Goal: Task Accomplishment & Management: Use online tool/utility

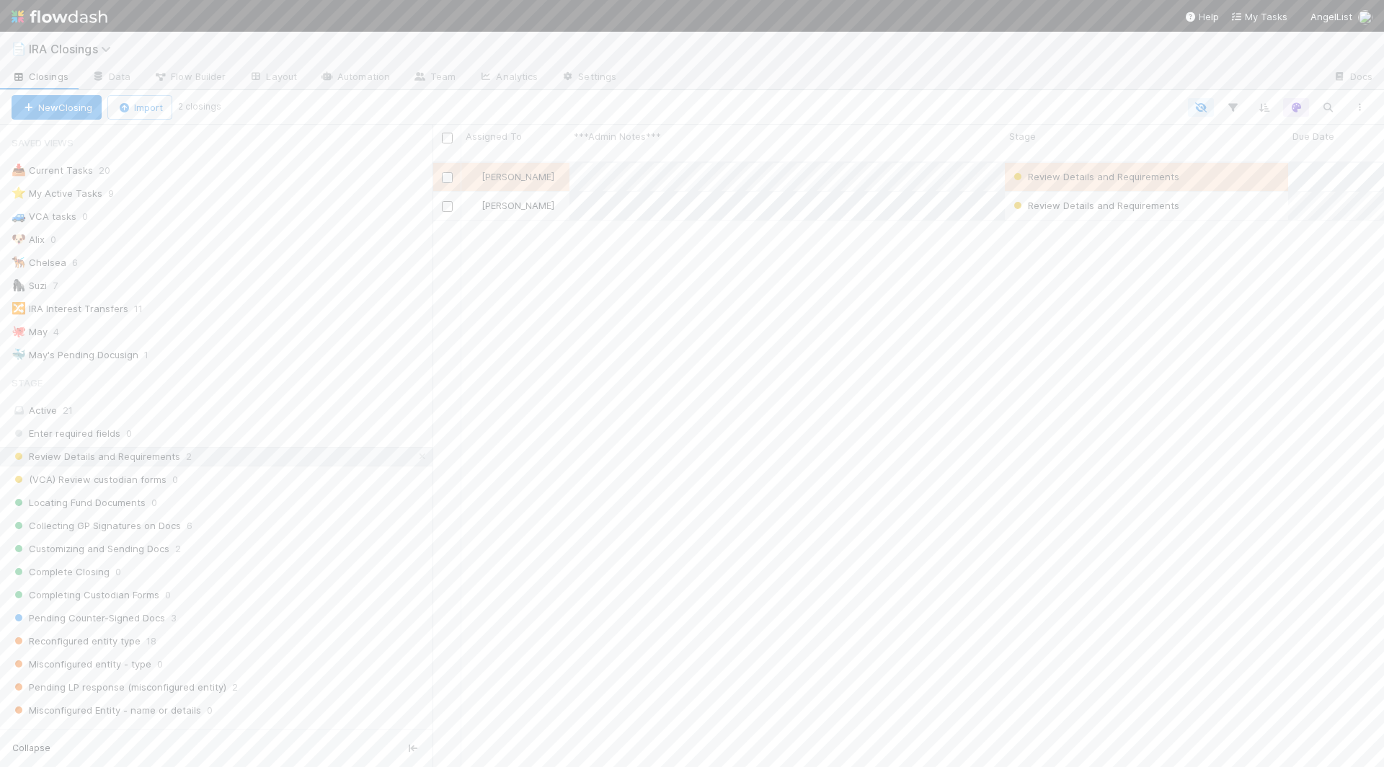
scroll to position [618, 951]
click at [1329, 111] on icon "button" at bounding box center [1327, 107] width 14 height 13
type input "shaz"
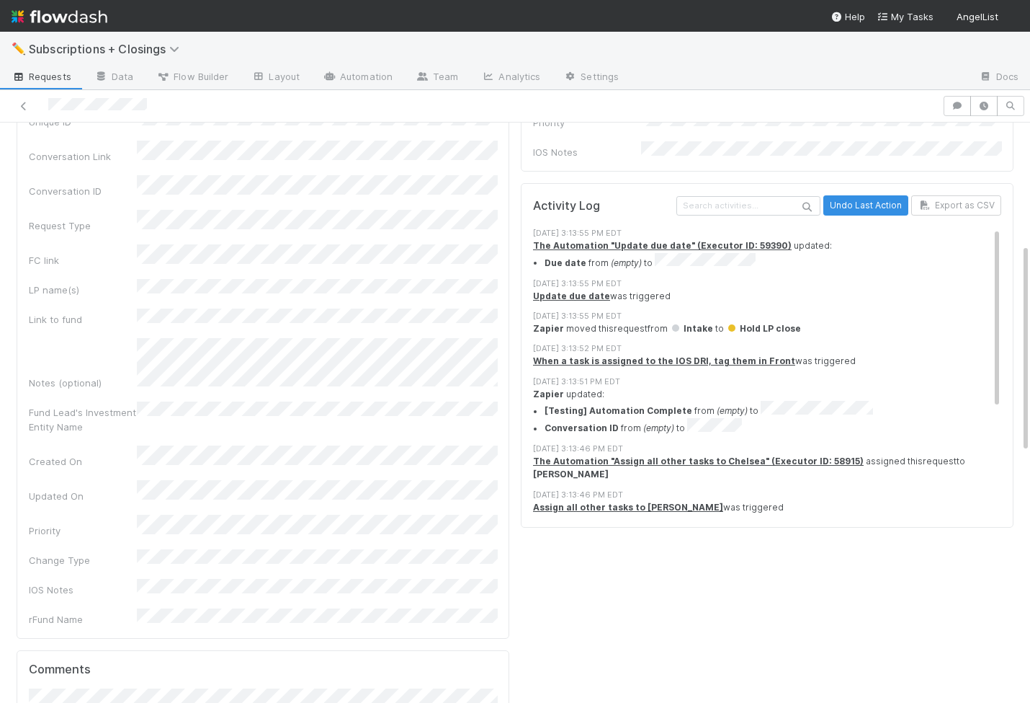
scroll to position [739, 0]
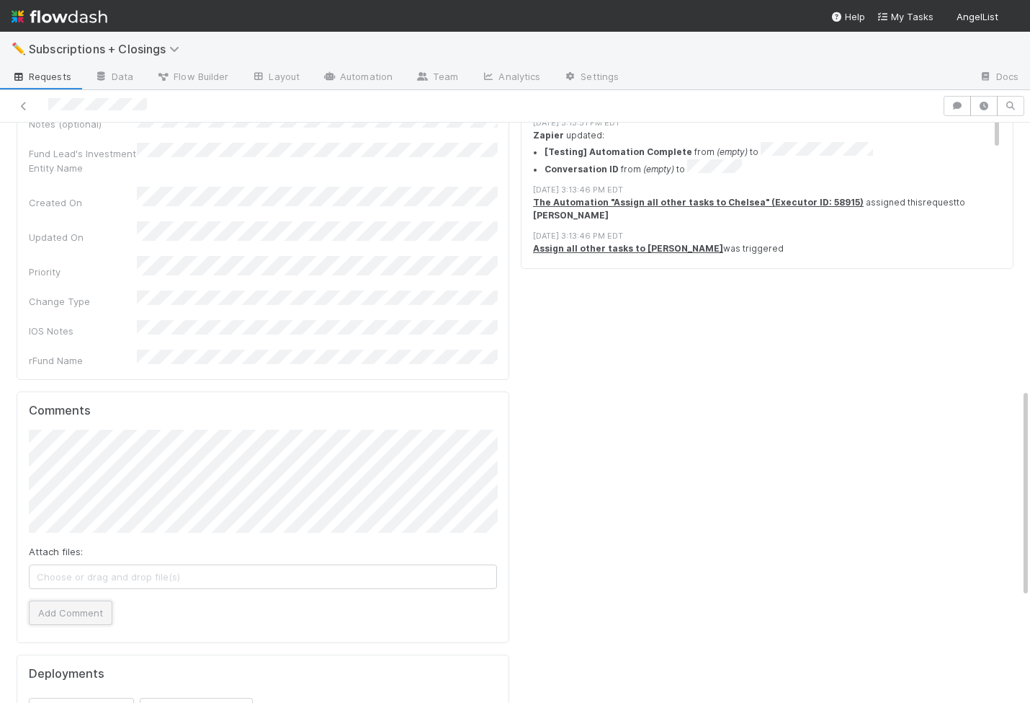
click at [74, 600] on button "Add Comment" at bounding box center [71, 612] width 84 height 24
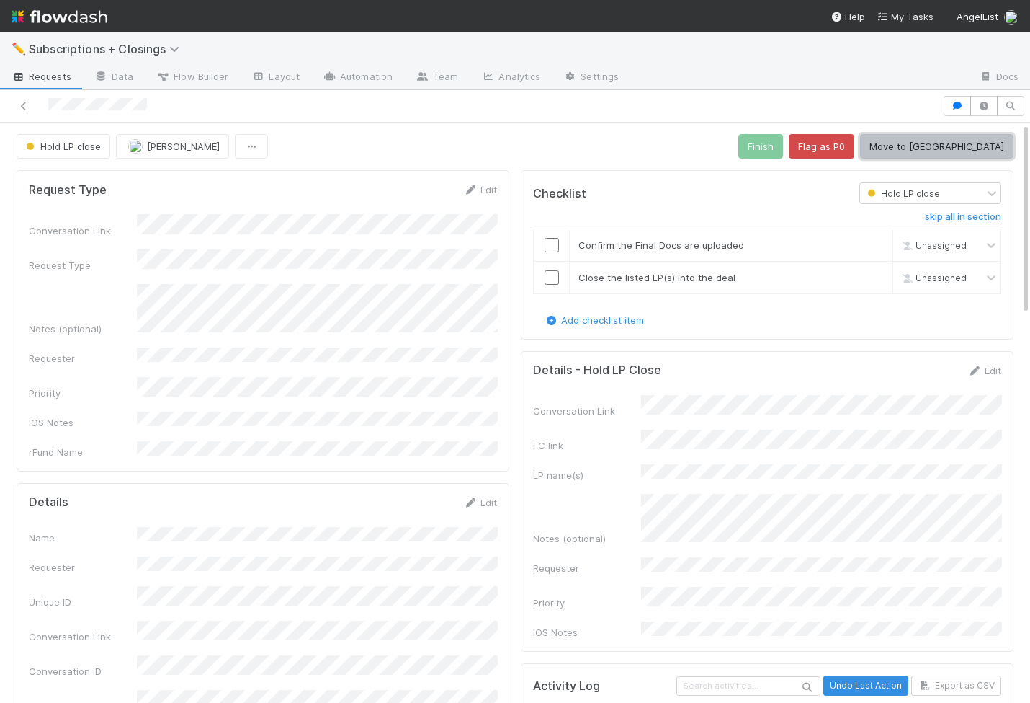
click at [952, 150] on button "Move to Pending" at bounding box center [936, 146] width 153 height 24
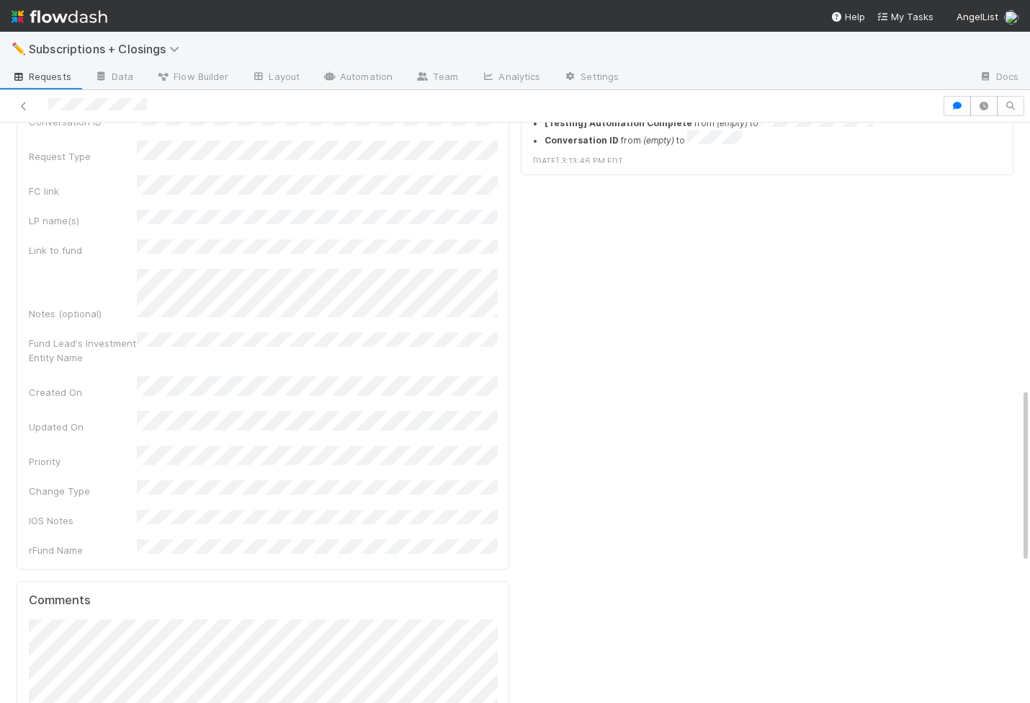
scroll to position [947, 0]
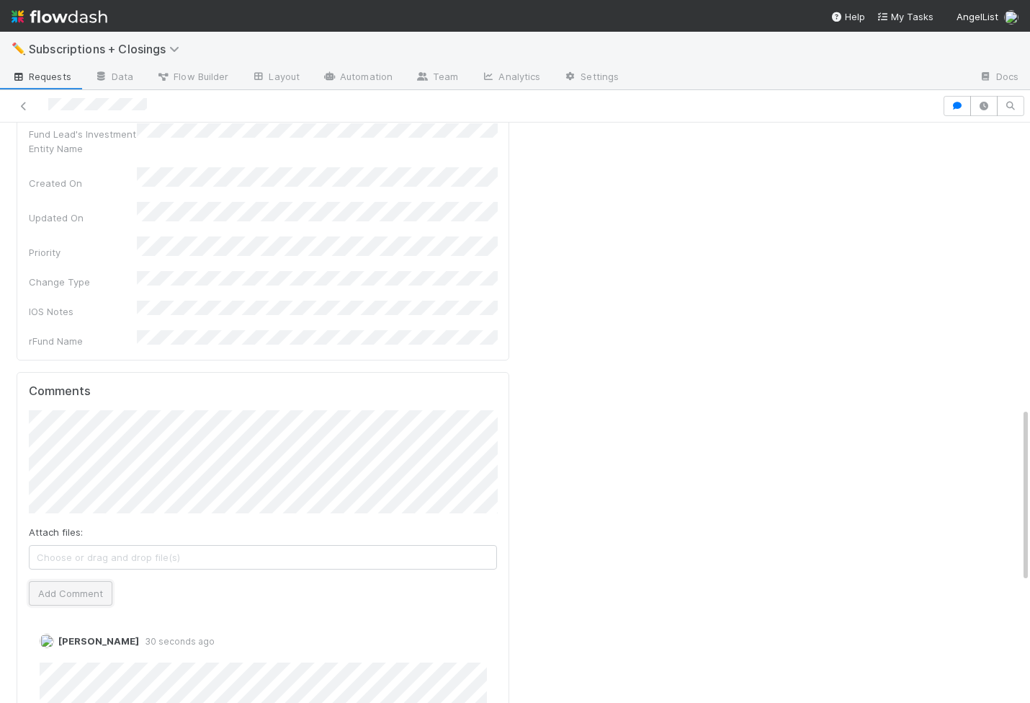
click at [84, 581] on button "Add Comment" at bounding box center [71, 593] width 84 height 24
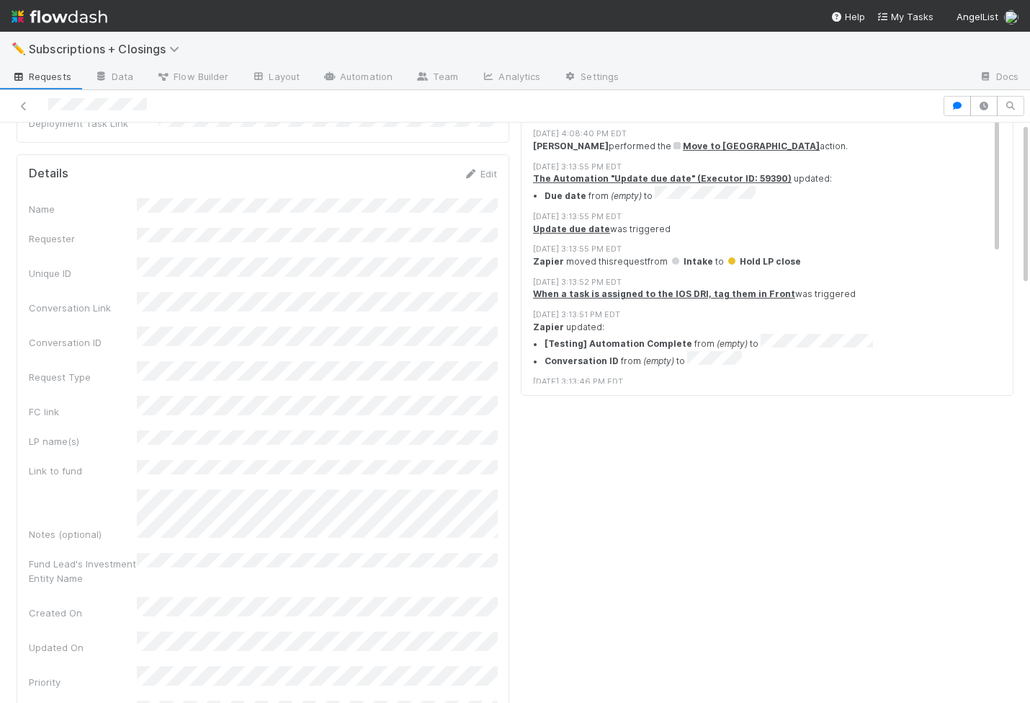
scroll to position [0, 0]
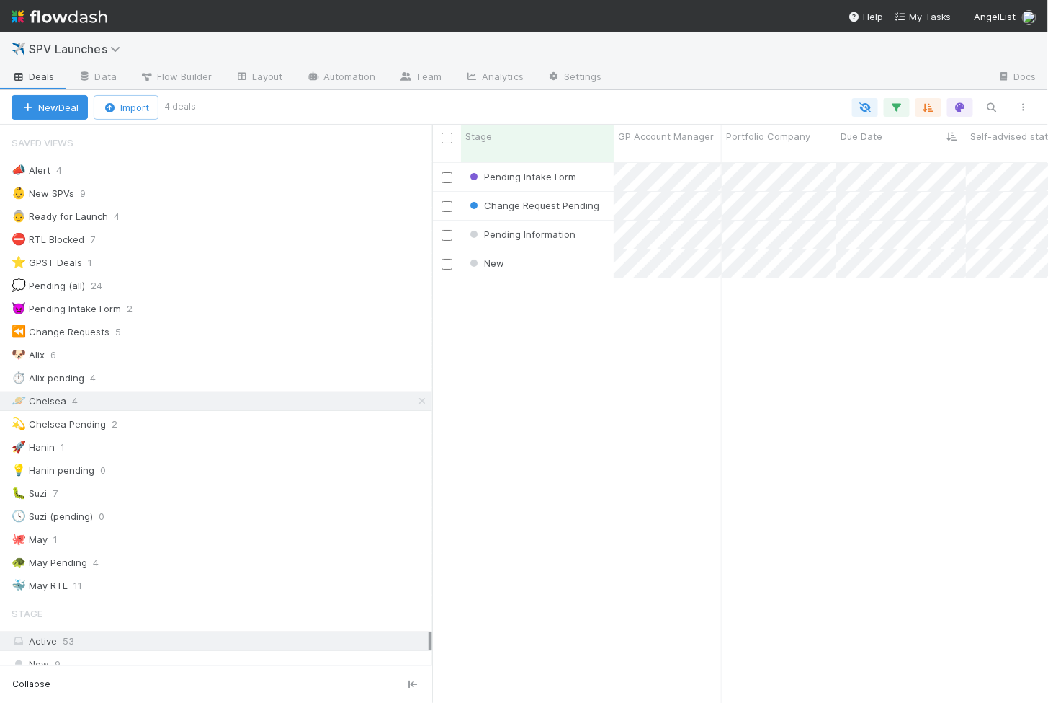
scroll to position [553, 616]
click at [569, 249] on div "New" at bounding box center [537, 263] width 153 height 28
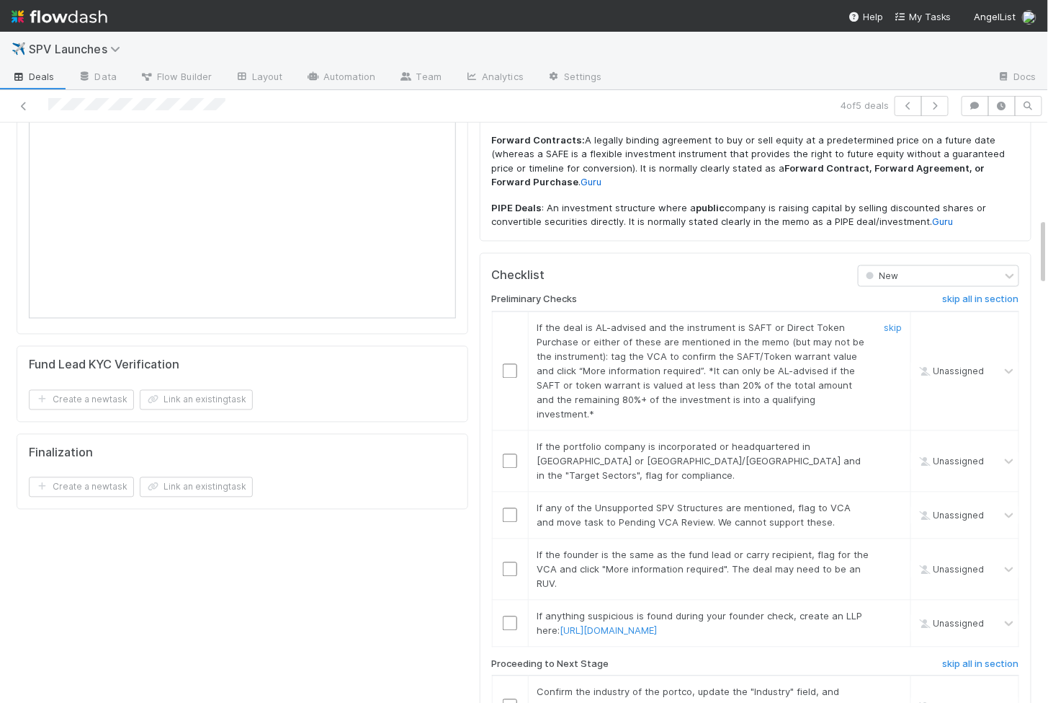
scroll to position [802, 0]
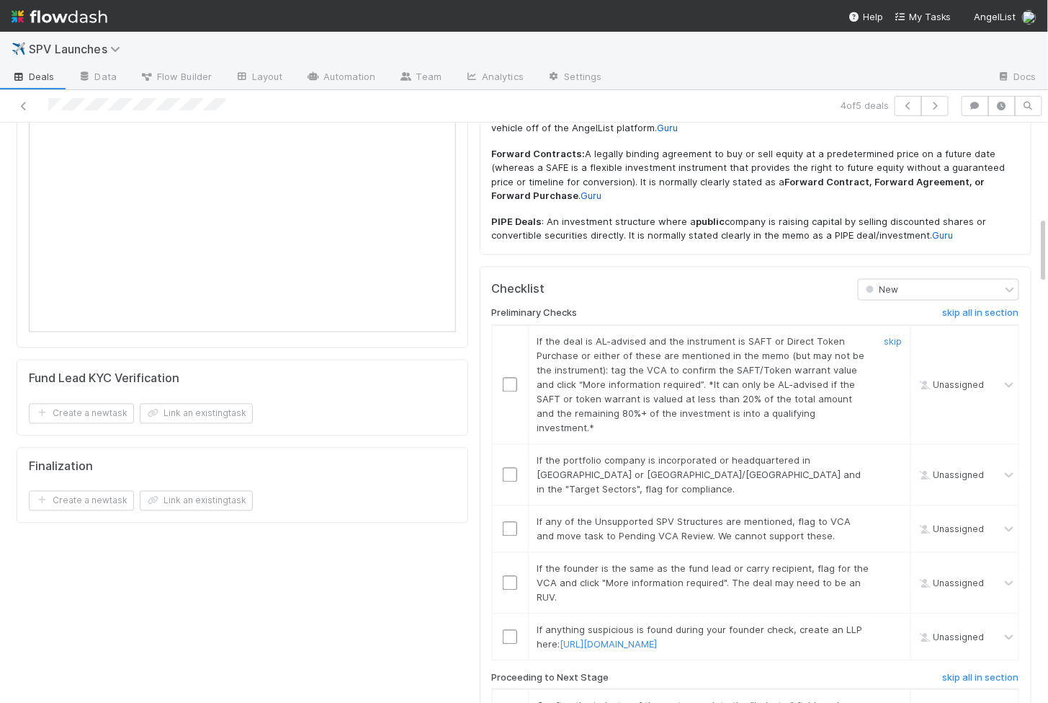
click at [504, 378] on input "checkbox" at bounding box center [510, 385] width 14 height 14
click at [507, 468] on input "checkbox" at bounding box center [510, 475] width 14 height 14
click at [508, 522] on input "checkbox" at bounding box center [510, 529] width 14 height 14
click at [508, 576] on input "checkbox" at bounding box center [510, 583] width 14 height 14
click at [503, 630] on input "checkbox" at bounding box center [510, 637] width 14 height 14
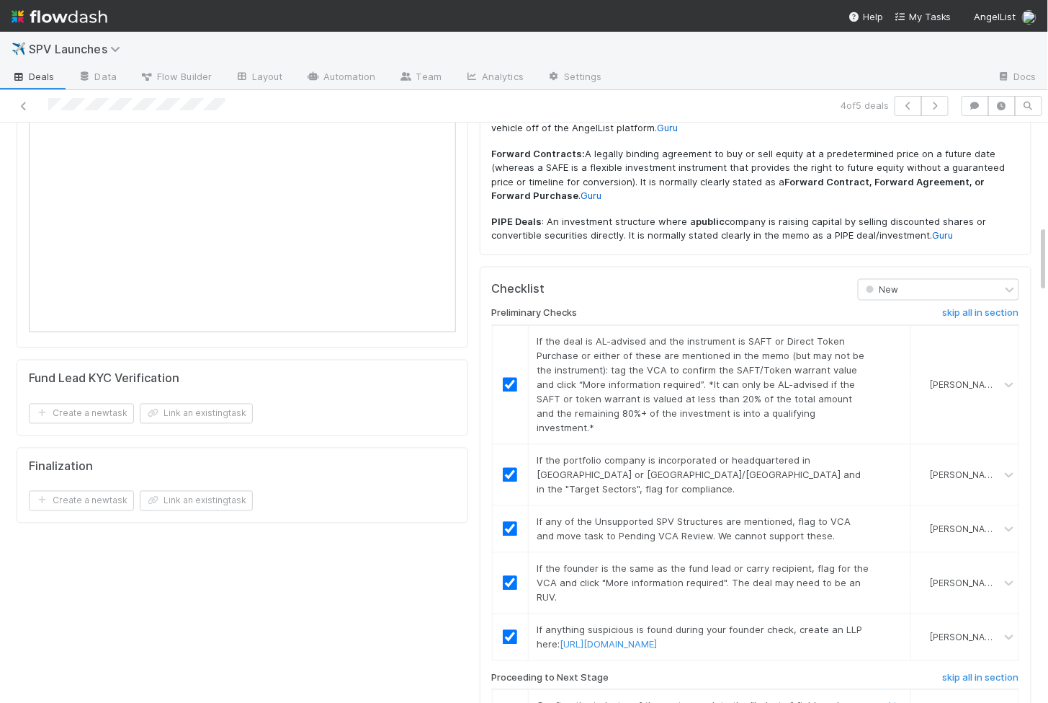
scroll to position [945, 0]
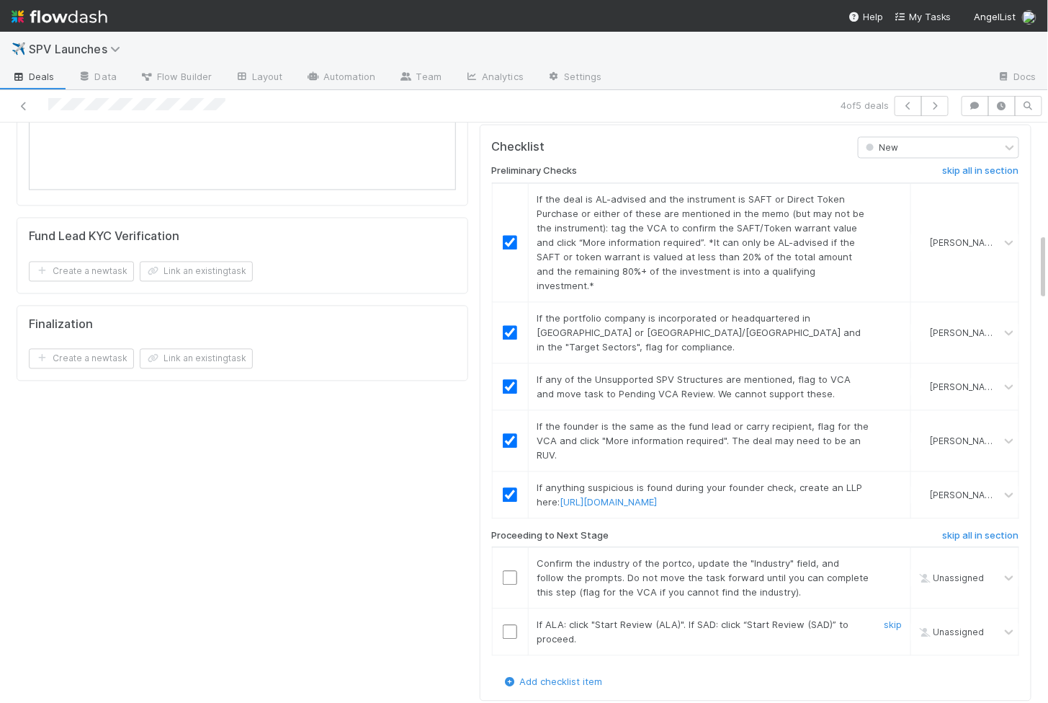
click at [505, 608] on td at bounding box center [510, 631] width 36 height 47
click at [505, 624] on input "checkbox" at bounding box center [510, 631] width 14 height 14
click at [511, 570] on input "checkbox" at bounding box center [510, 577] width 14 height 14
click at [517, 624] on div at bounding box center [510, 631] width 35 height 14
click at [512, 624] on input "checkbox" at bounding box center [510, 631] width 14 height 14
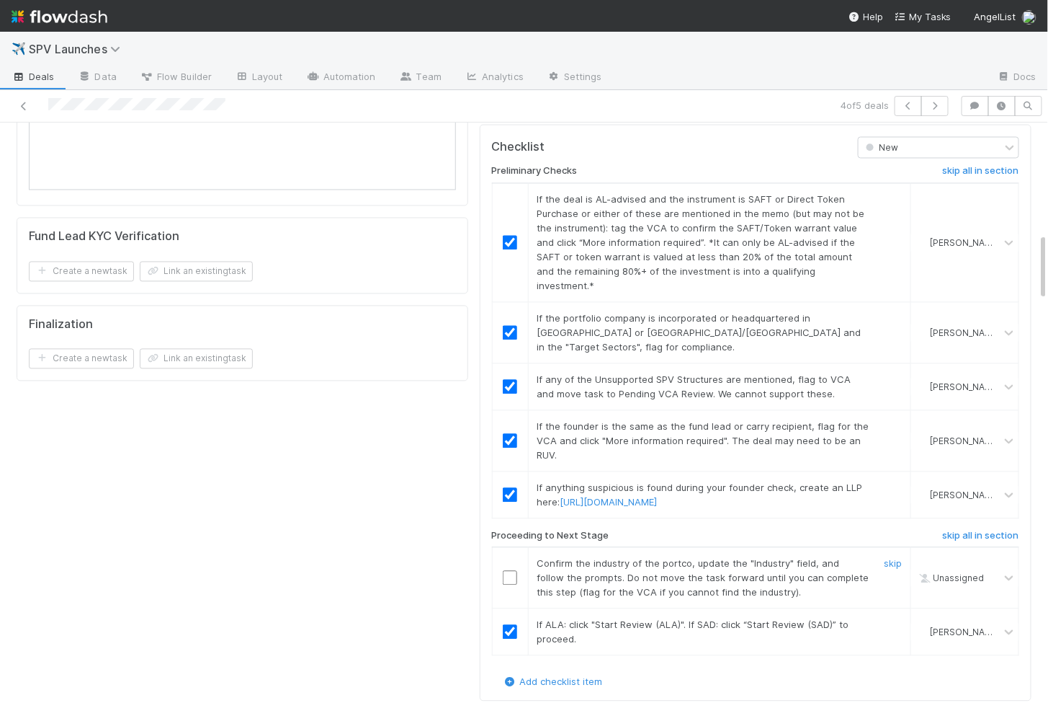
click at [512, 570] on input "checkbox" at bounding box center [510, 577] width 14 height 14
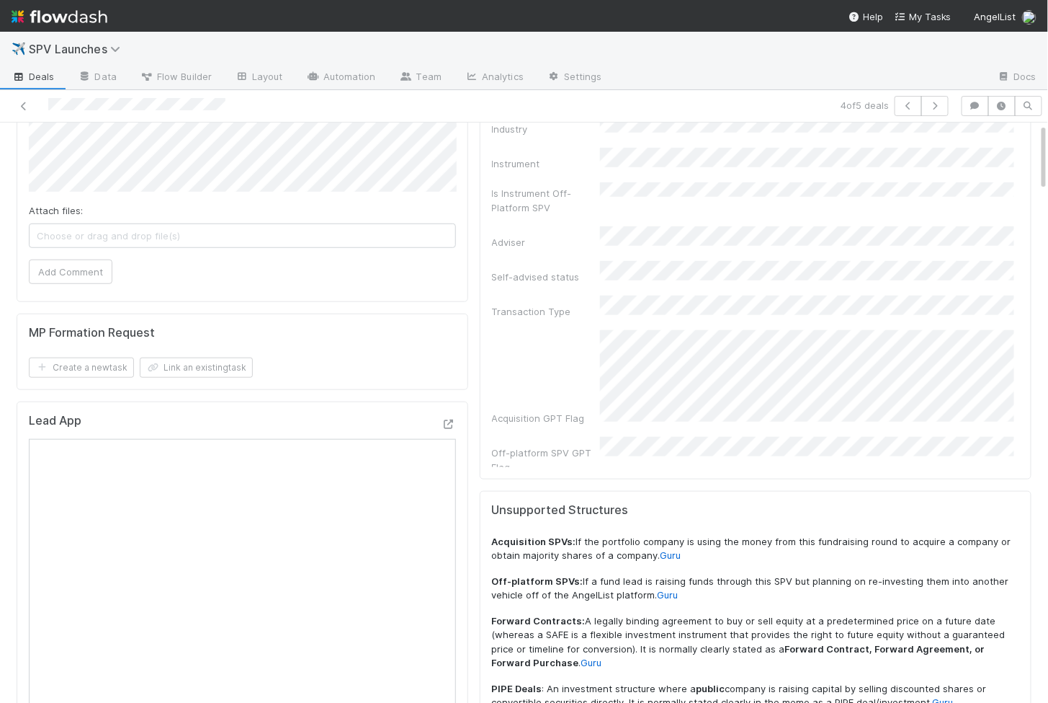
scroll to position [0, 0]
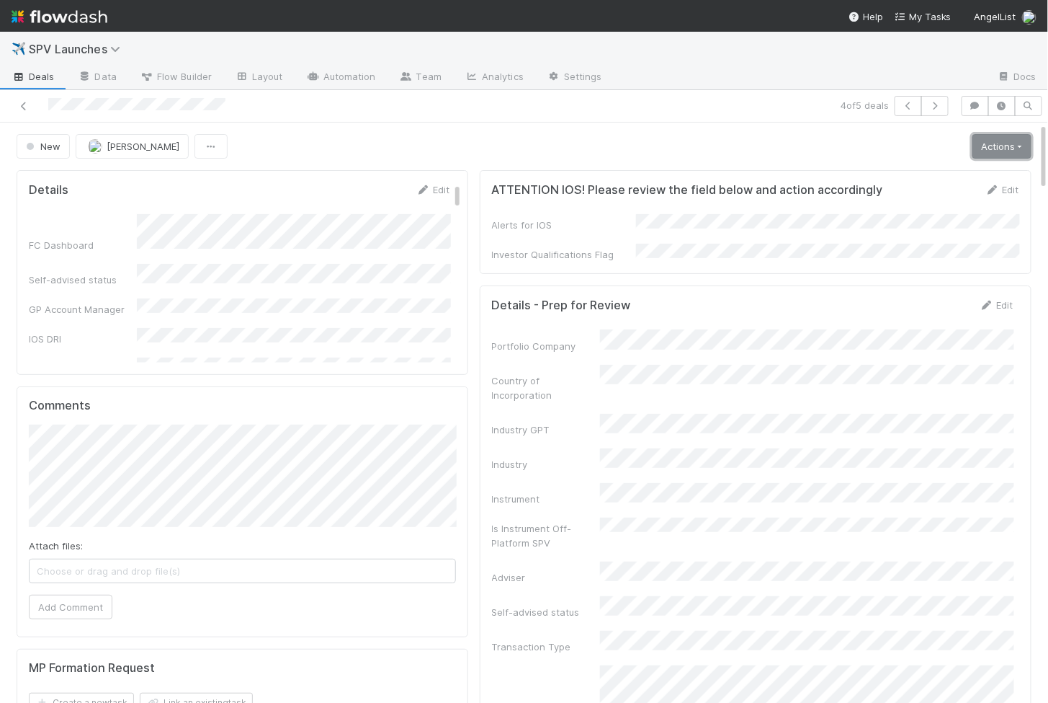
click at [997, 146] on link "Actions" at bounding box center [1002, 146] width 59 height 24
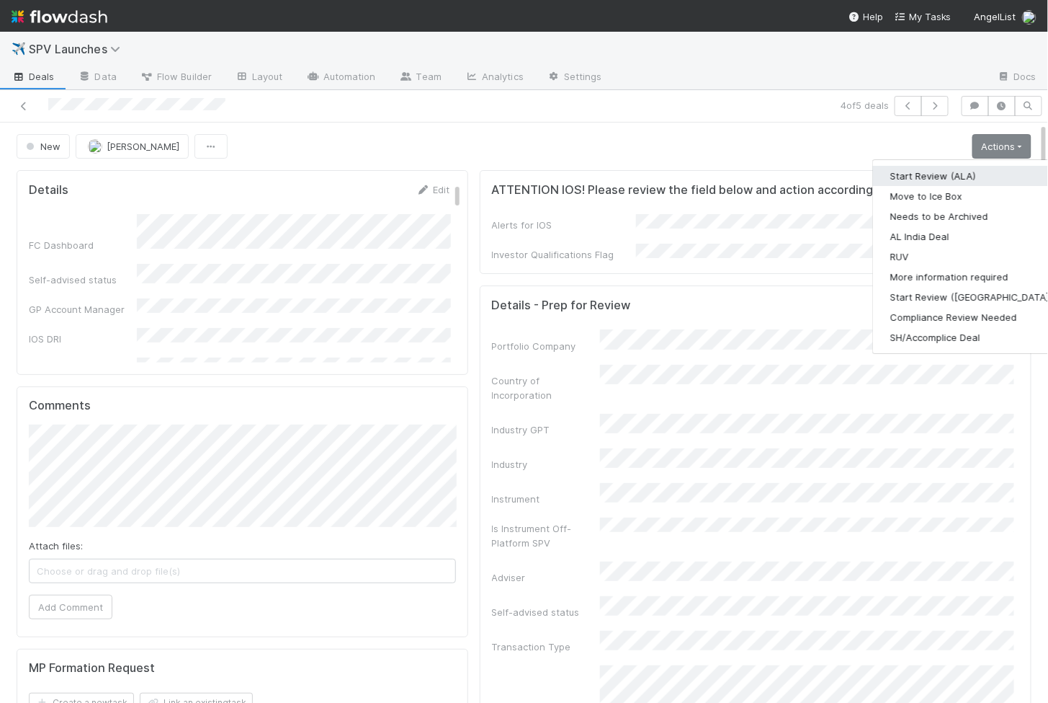
click at [964, 166] on button "Start Review (ALA)" at bounding box center [971, 176] width 197 height 20
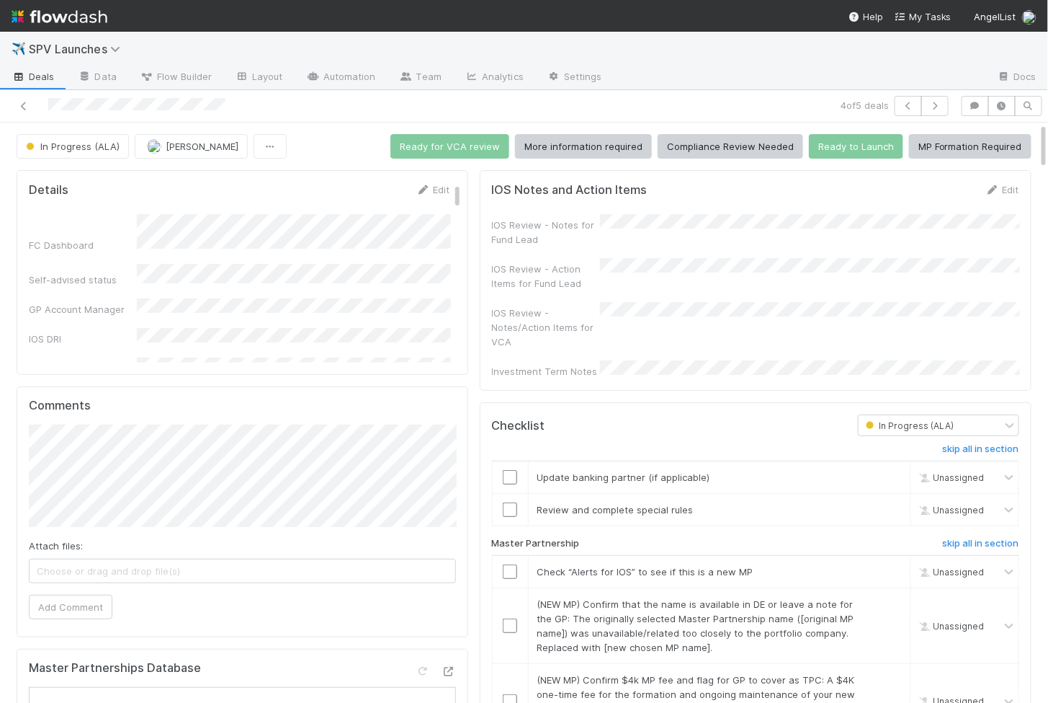
scroll to position [206, 0]
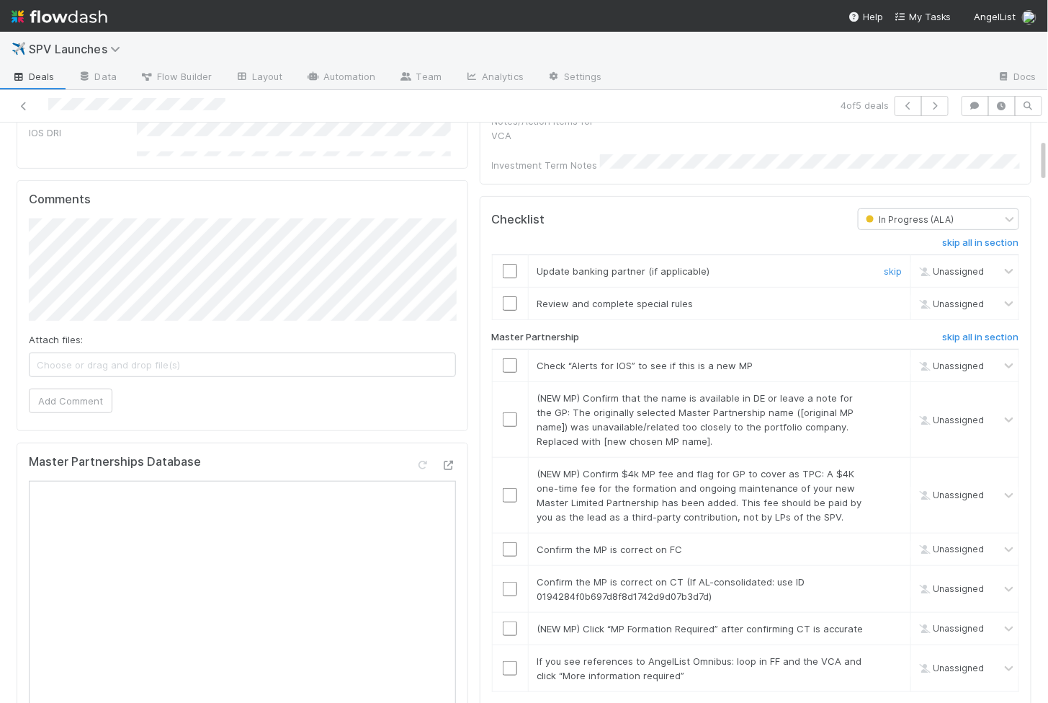
click at [507, 264] on input "checkbox" at bounding box center [510, 271] width 14 height 14
click at [509, 291] on td at bounding box center [510, 304] width 36 height 32
click at [511, 296] on input "checkbox" at bounding box center [510, 303] width 14 height 14
click at [512, 661] on input "checkbox" at bounding box center [510, 668] width 14 height 14
click at [512, 621] on input "checkbox" at bounding box center [510, 628] width 14 height 14
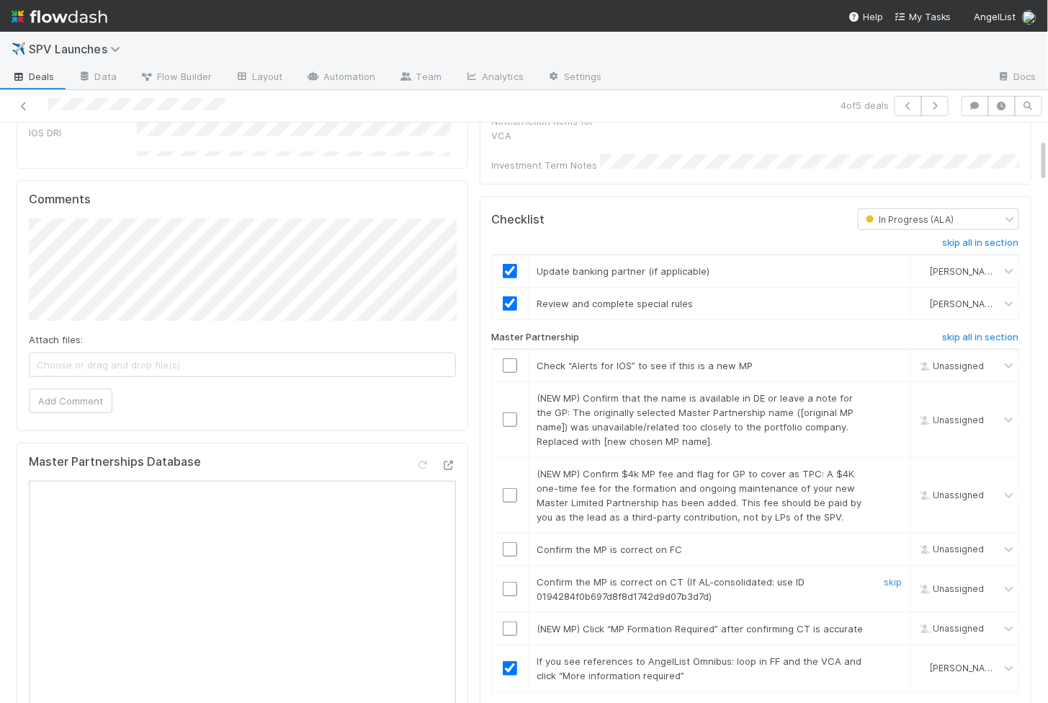
click at [507, 565] on td at bounding box center [510, 588] width 36 height 47
click at [507, 582] on input "checkbox" at bounding box center [510, 589] width 14 height 14
click at [507, 542] on input "checkbox" at bounding box center [510, 549] width 14 height 14
click at [509, 488] on input "checkbox" at bounding box center [510, 495] width 14 height 14
click at [508, 412] on input "checkbox" at bounding box center [510, 419] width 14 height 14
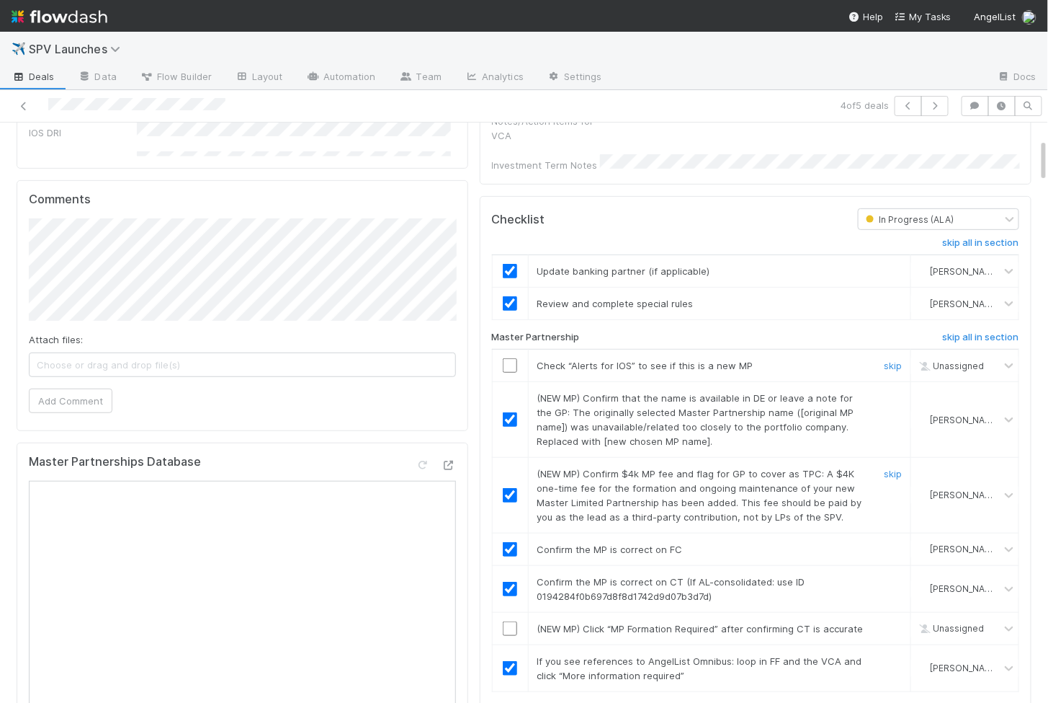
click at [508, 358] on input "checkbox" at bounding box center [510, 365] width 14 height 14
click at [507, 621] on input "checkbox" at bounding box center [510, 628] width 14 height 14
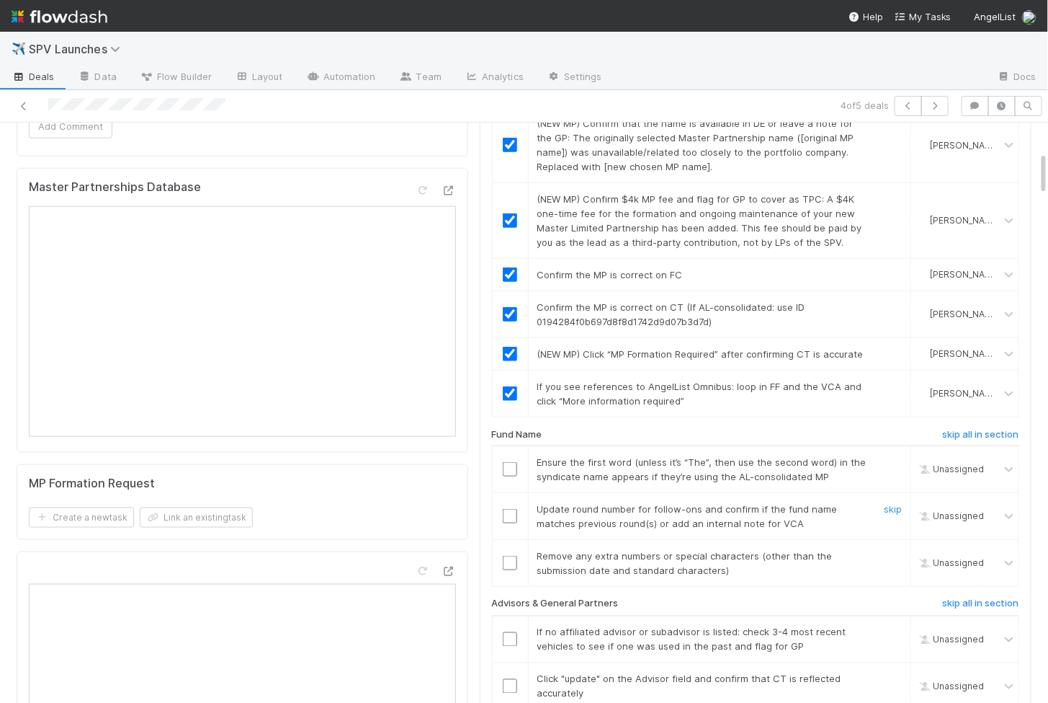
scroll to position [497, 0]
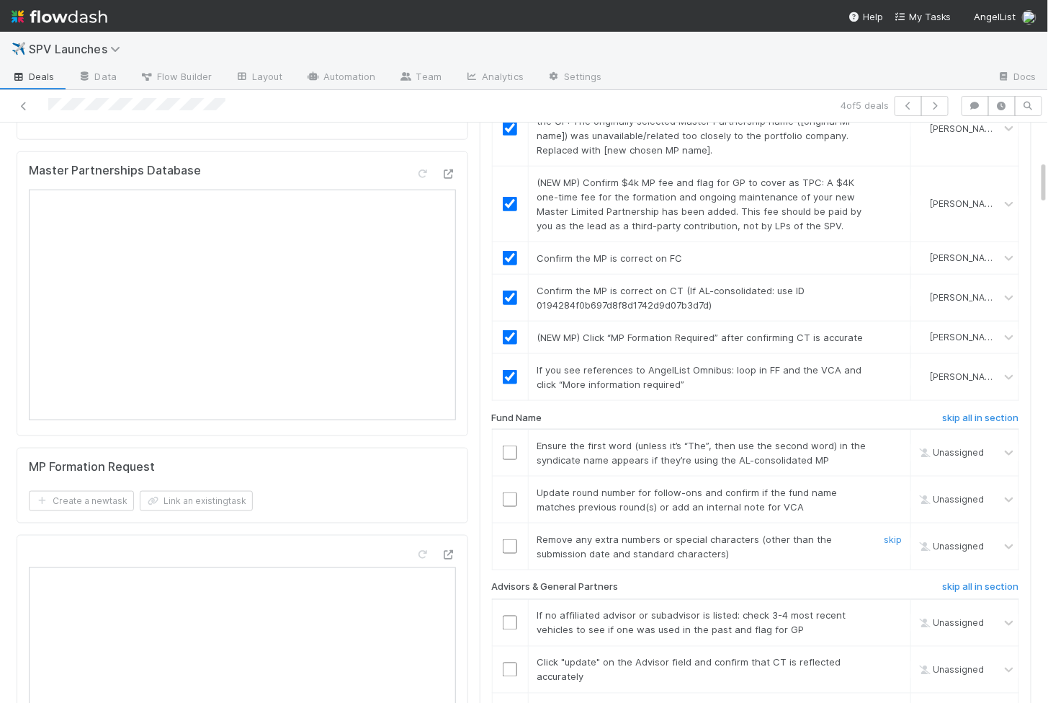
click at [509, 539] on input "checkbox" at bounding box center [510, 546] width 14 height 14
click at [510, 492] on input "checkbox" at bounding box center [510, 499] width 14 height 14
click at [509, 441] on td at bounding box center [510, 452] width 36 height 47
click at [512, 445] on input "checkbox" at bounding box center [510, 452] width 14 height 14
click at [509, 539] on input "checkbox" at bounding box center [510, 546] width 14 height 14
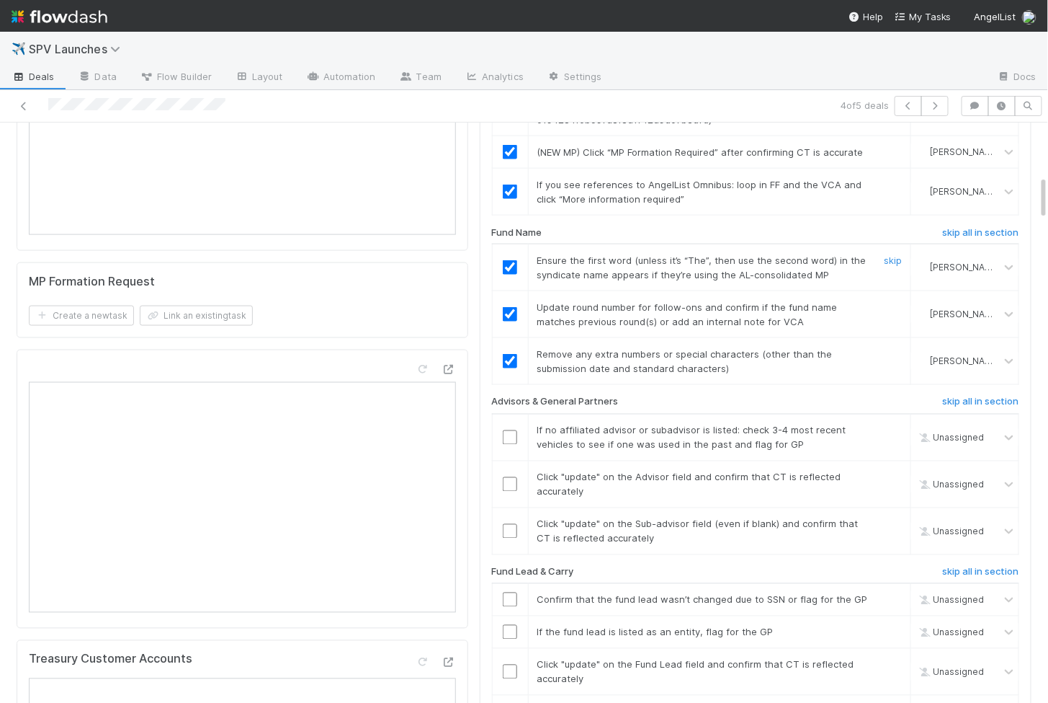
scroll to position [710, 0]
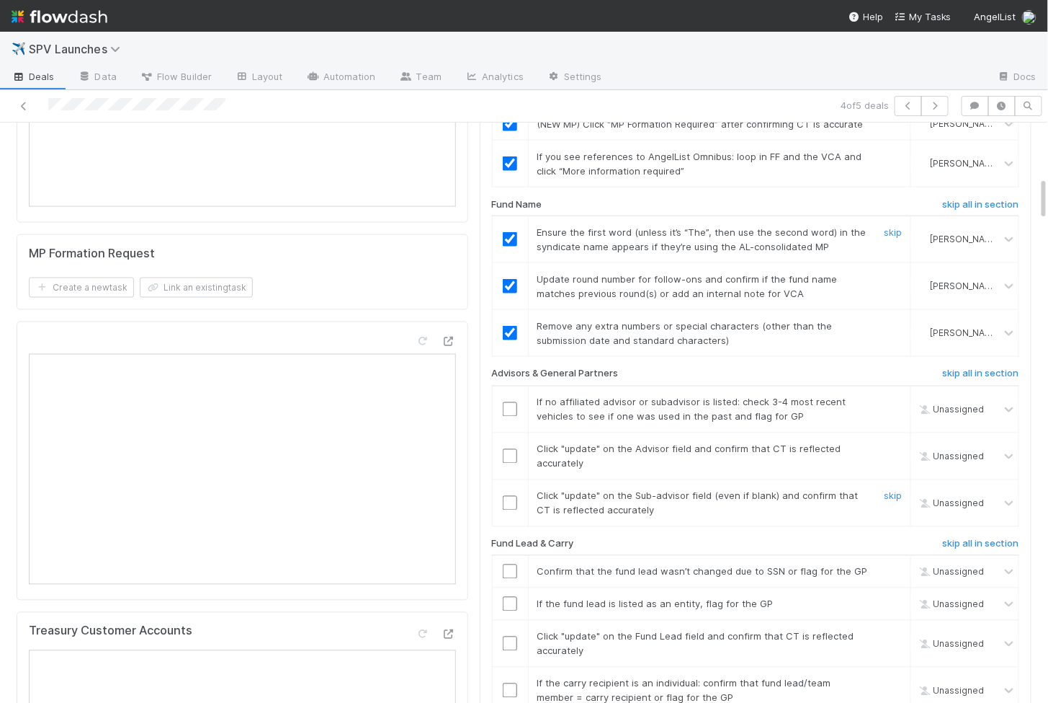
click at [511, 496] on input "checkbox" at bounding box center [510, 503] width 14 height 14
click at [512, 449] on input "checkbox" at bounding box center [510, 456] width 14 height 14
click at [512, 402] on input "checkbox" at bounding box center [510, 409] width 14 height 14
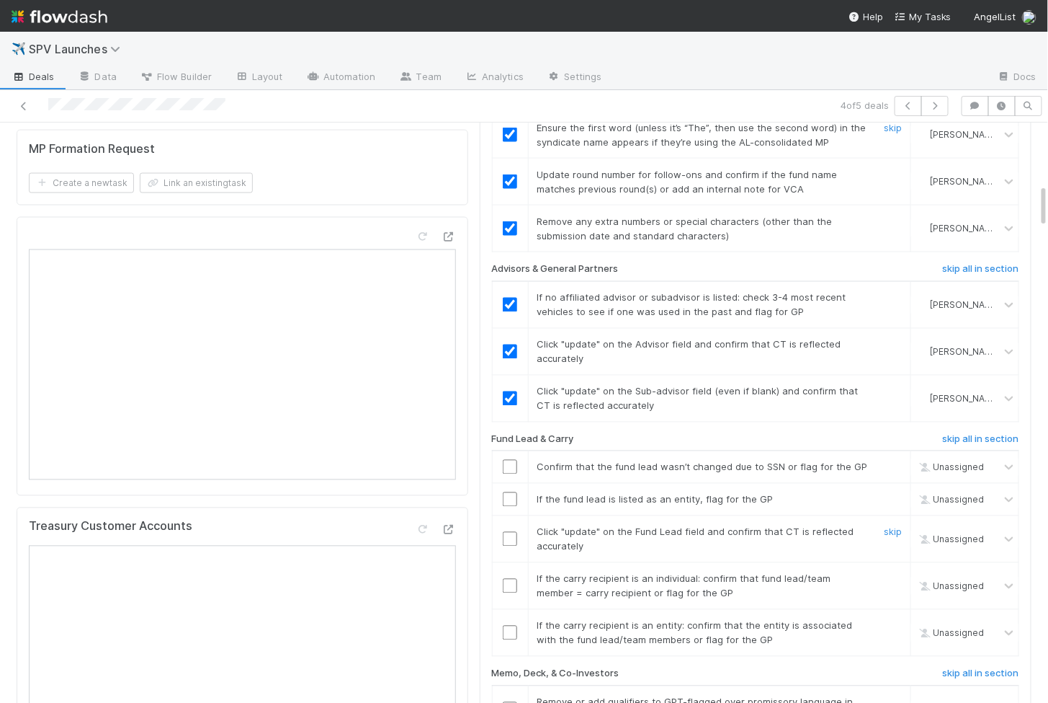
scroll to position [819, 0]
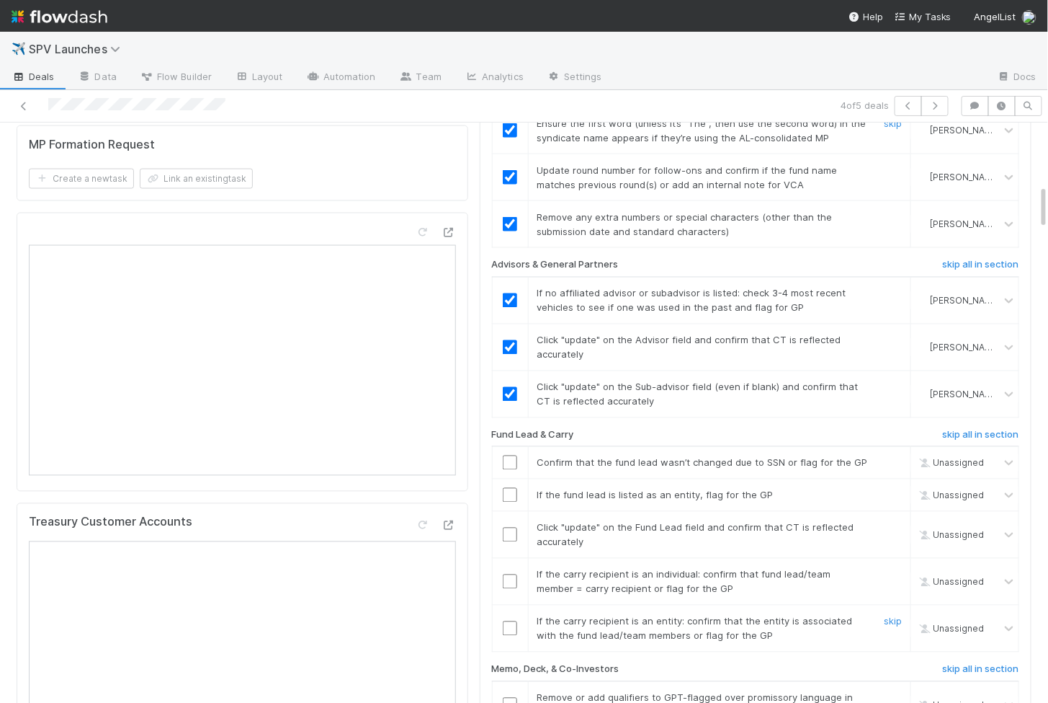
click at [512, 621] on input "checkbox" at bounding box center [510, 628] width 14 height 14
click at [512, 574] on input "checkbox" at bounding box center [510, 581] width 14 height 14
click at [513, 517] on td at bounding box center [510, 535] width 36 height 47
click at [513, 527] on input "checkbox" at bounding box center [510, 534] width 14 height 14
click at [509, 488] on input "checkbox" at bounding box center [510, 495] width 14 height 14
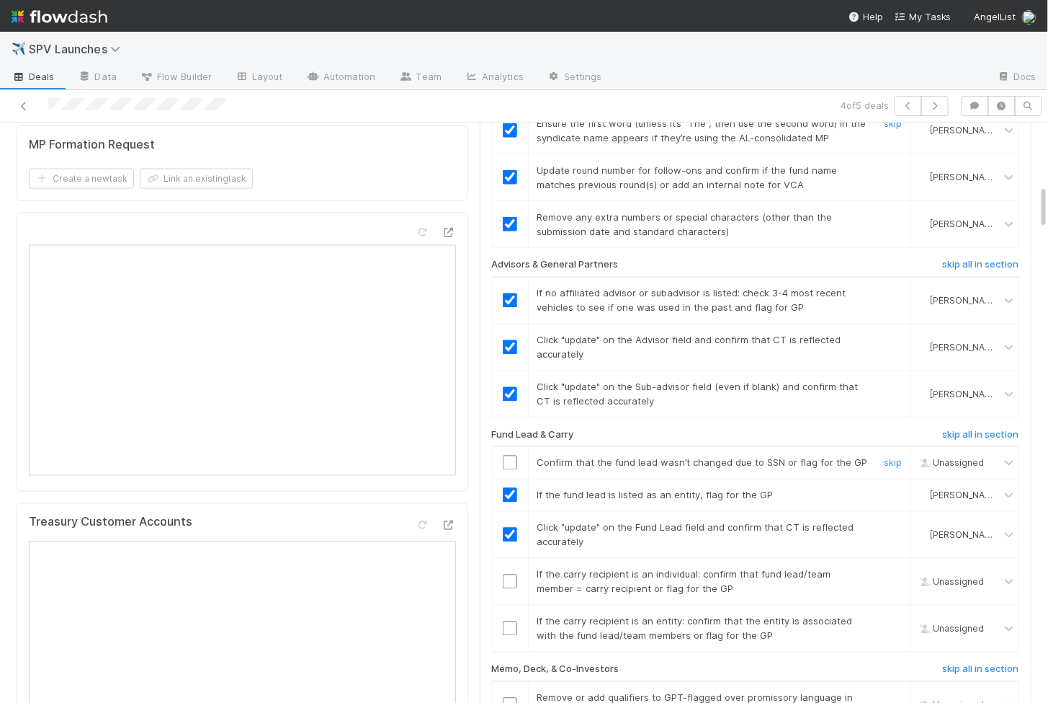
click at [509, 455] on input "checkbox" at bounding box center [510, 462] width 14 height 14
click at [509, 574] on input "checkbox" at bounding box center [510, 581] width 14 height 14
click at [509, 621] on input "checkbox" at bounding box center [510, 628] width 14 height 14
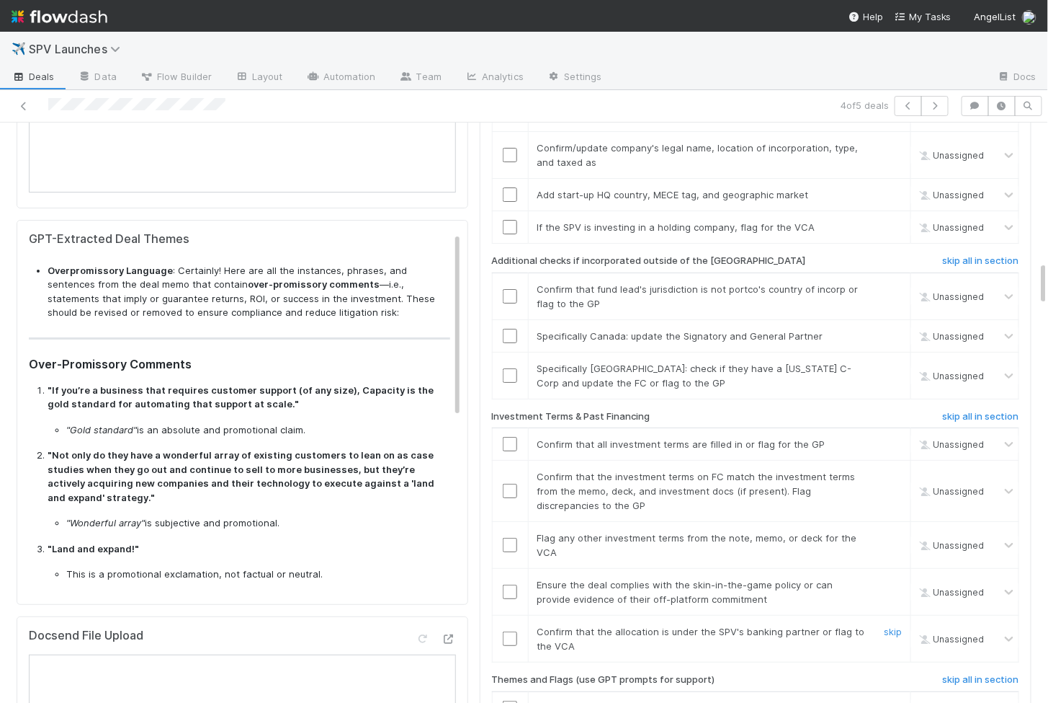
scroll to position [1825, 0]
click at [955, 254] on h6 "skip all in section" at bounding box center [981, 260] width 76 height 12
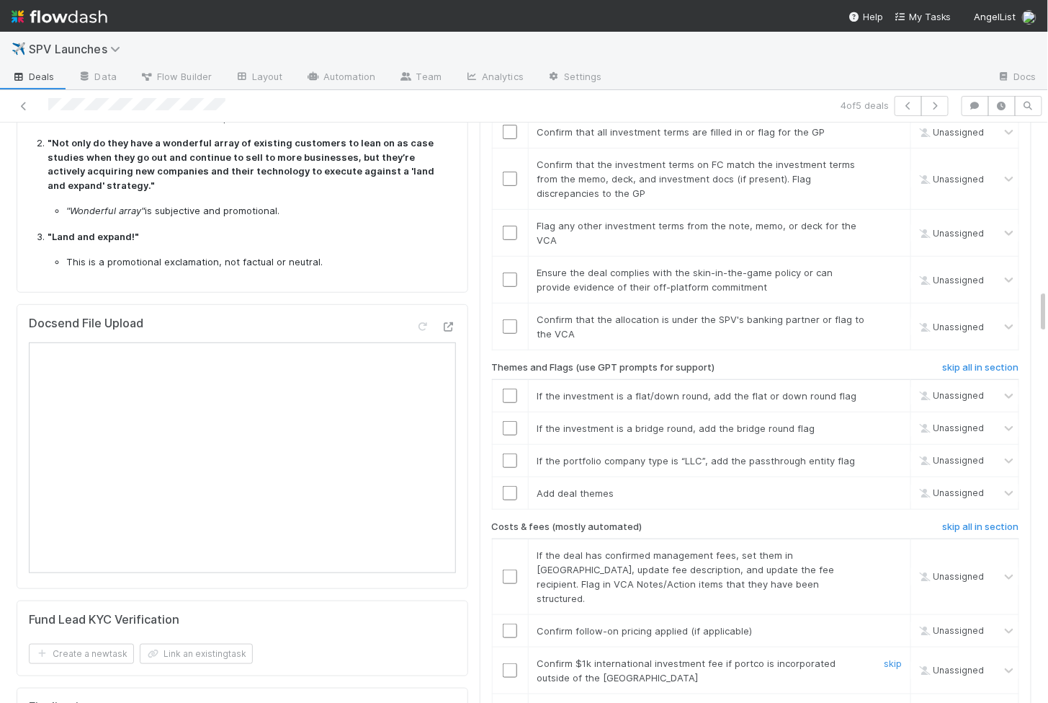
scroll to position [2232, 0]
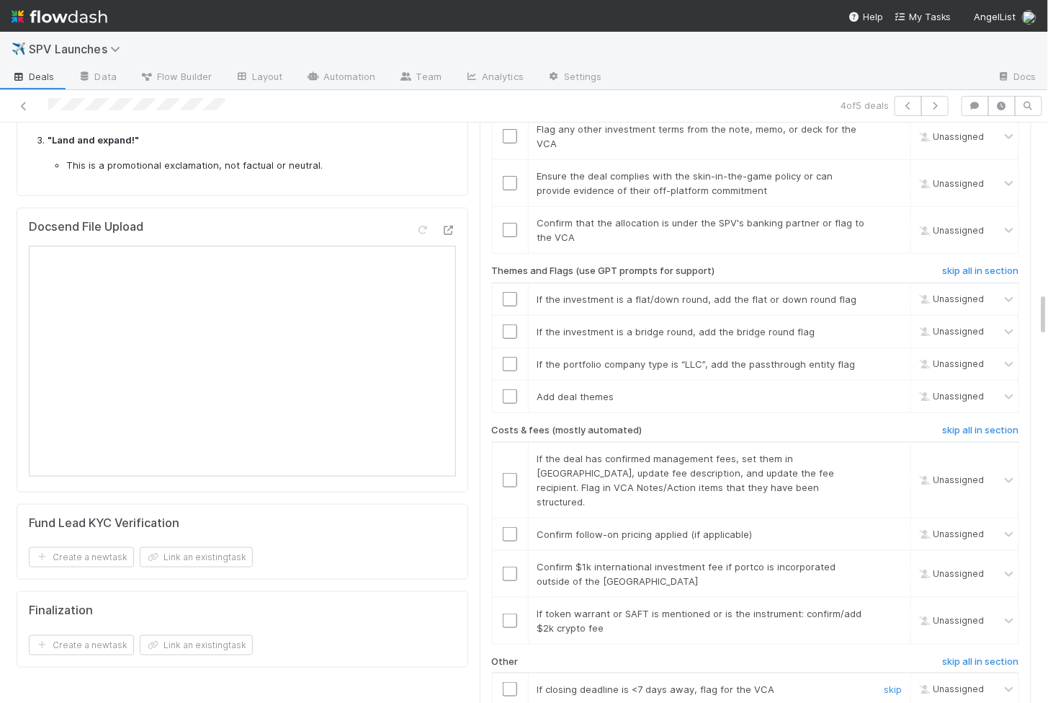
click at [507, 682] on input "checkbox" at bounding box center [510, 689] width 14 height 14
click at [514, 613] on input "checkbox" at bounding box center [510, 620] width 14 height 14
click at [512, 566] on input "checkbox" at bounding box center [510, 573] width 14 height 14
click at [513, 527] on input "checkbox" at bounding box center [510, 534] width 14 height 14
click at [512, 473] on input "checkbox" at bounding box center [510, 480] width 14 height 14
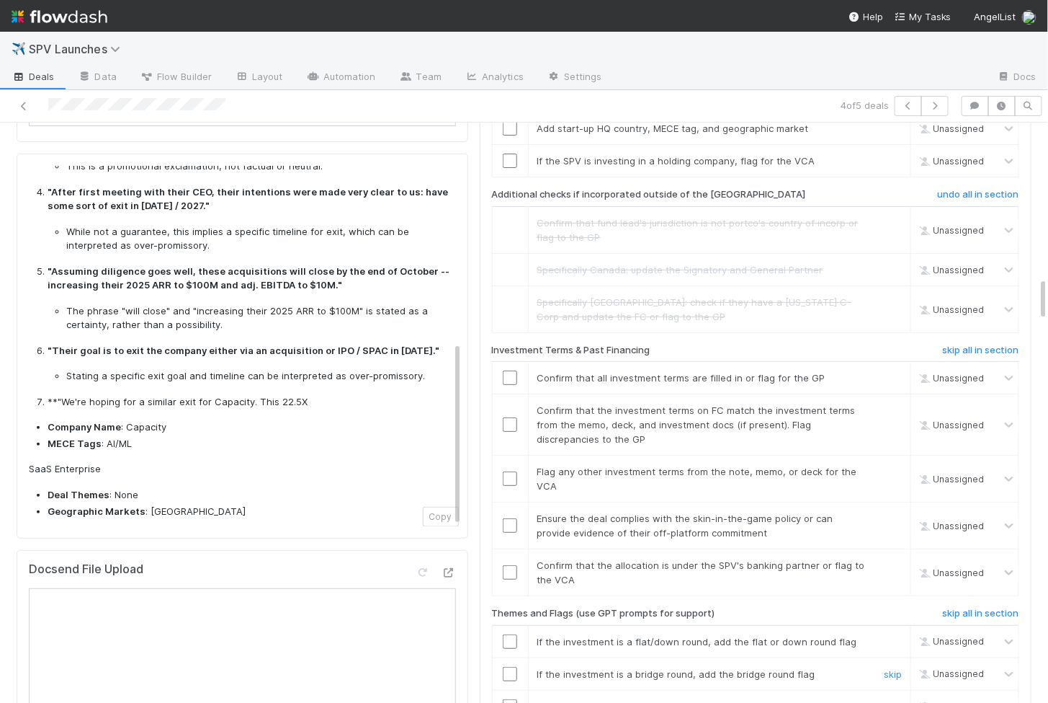
scroll to position [2029, 0]
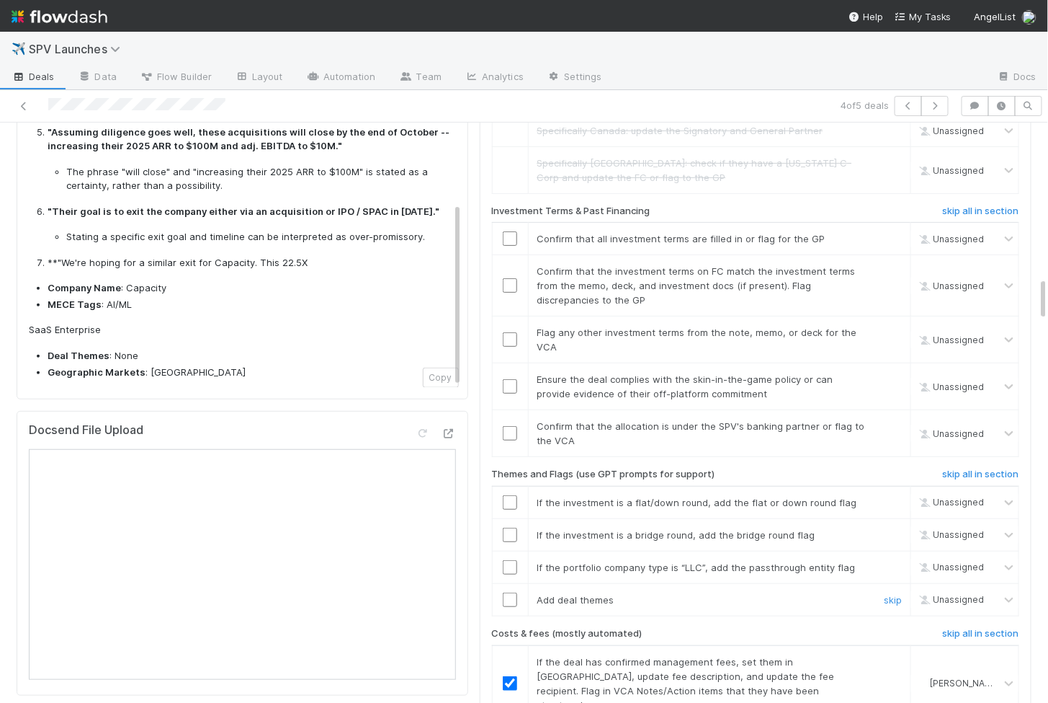
click at [509, 592] on input "checkbox" at bounding box center [510, 599] width 14 height 14
click at [509, 560] on input "checkbox" at bounding box center [510, 567] width 14 height 14
click at [509, 527] on input "checkbox" at bounding box center [510, 534] width 14 height 14
click at [510, 495] on input "checkbox" at bounding box center [510, 502] width 14 height 14
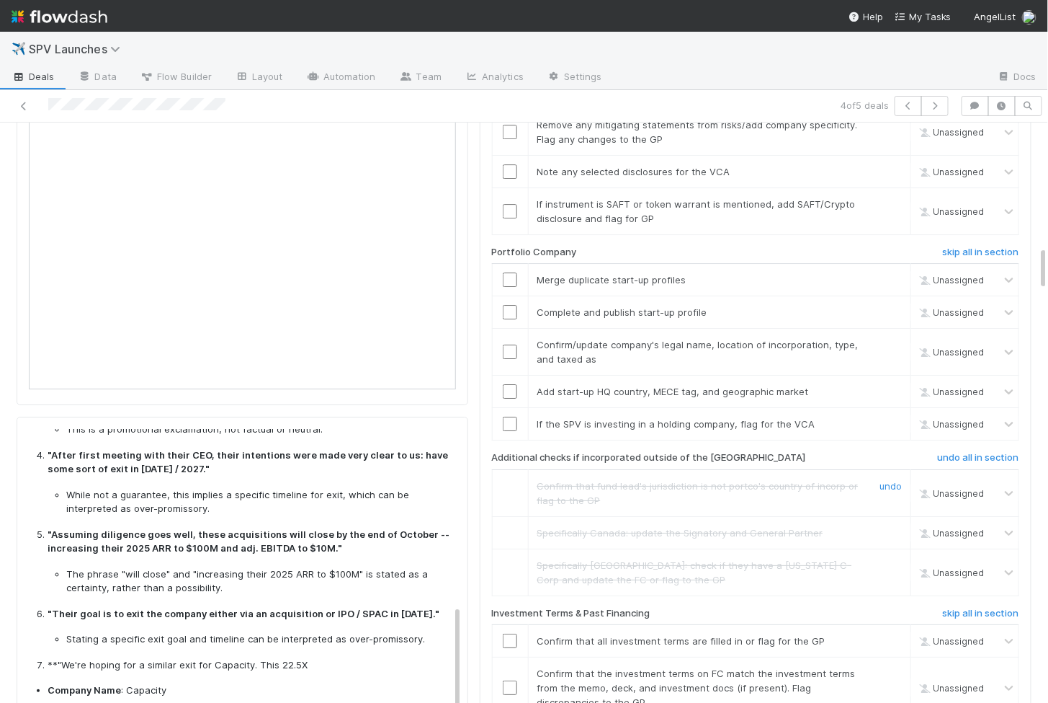
scroll to position [1626, 0]
click at [509, 418] on input "checkbox" at bounding box center [510, 425] width 14 height 14
click at [509, 386] on input "checkbox" at bounding box center [510, 393] width 14 height 14
click at [509, 346] on input "checkbox" at bounding box center [510, 353] width 14 height 14
click at [509, 306] on input "checkbox" at bounding box center [510, 313] width 14 height 14
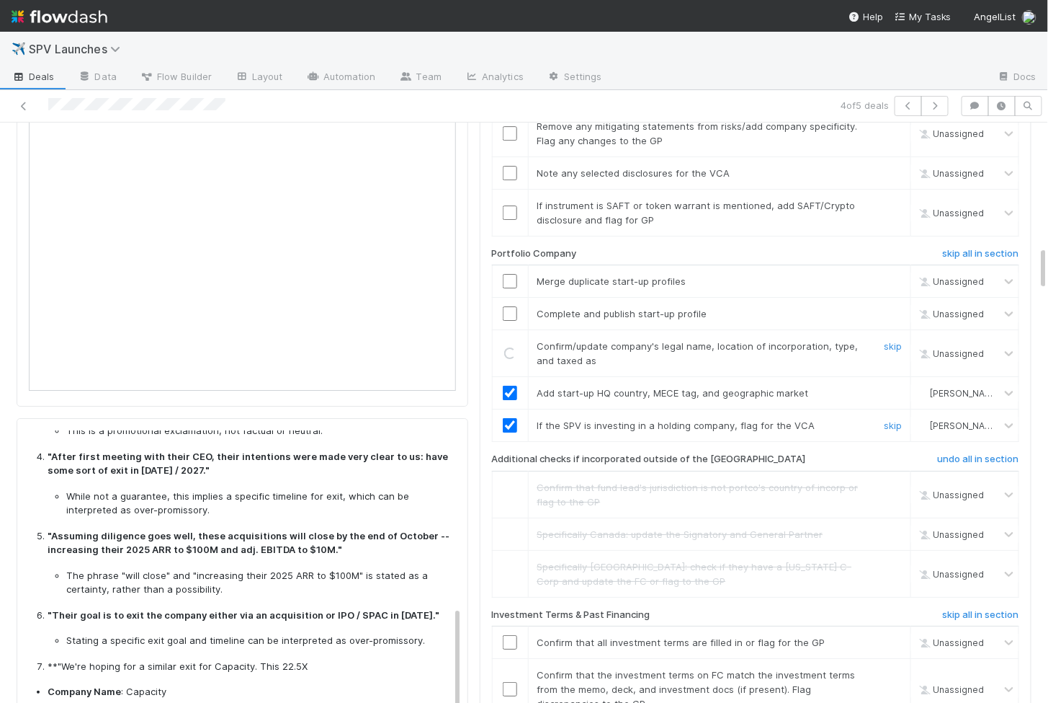
click at [507, 274] on input "checkbox" at bounding box center [510, 281] width 14 height 14
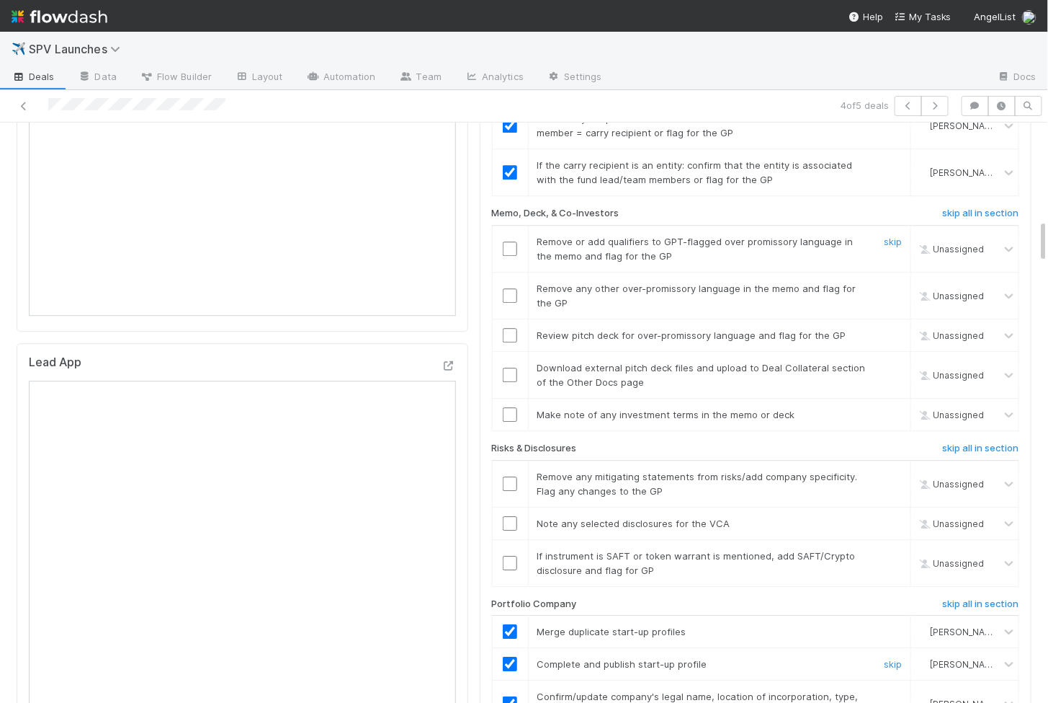
scroll to position [1267, 0]
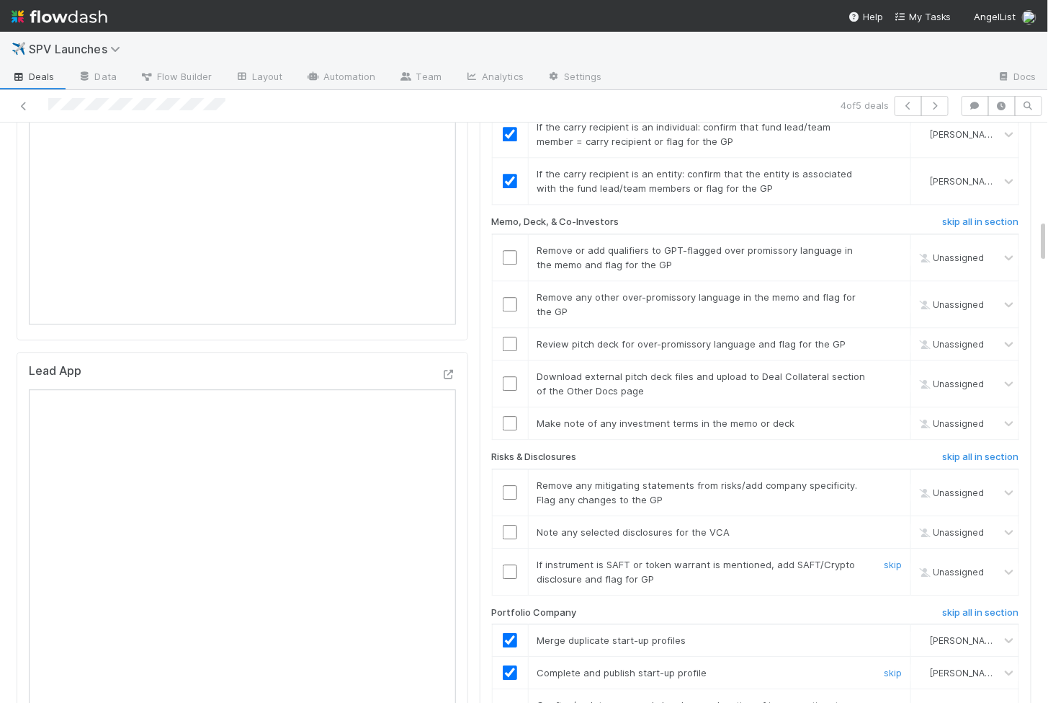
click at [509, 564] on input "checkbox" at bounding box center [510, 571] width 14 height 14
click at [510, 525] on input "checkbox" at bounding box center [510, 532] width 14 height 14
click at [510, 485] on input "checkbox" at bounding box center [510, 492] width 14 height 14
click at [510, 564] on input "checkbox" at bounding box center [510, 571] width 14 height 14
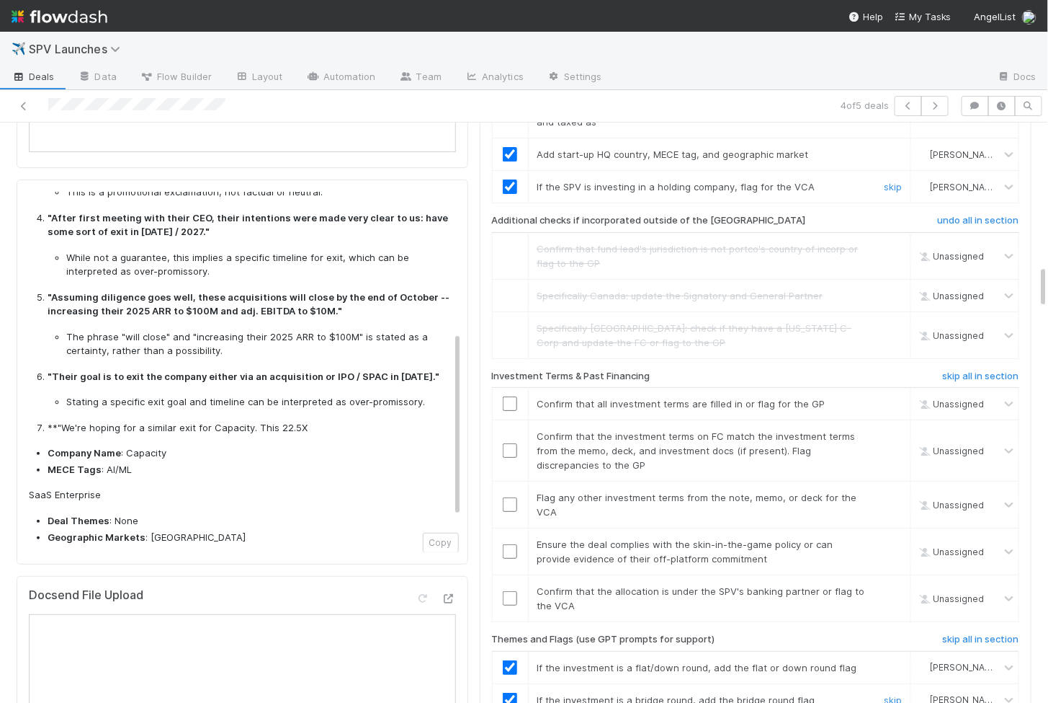
scroll to position [0, 0]
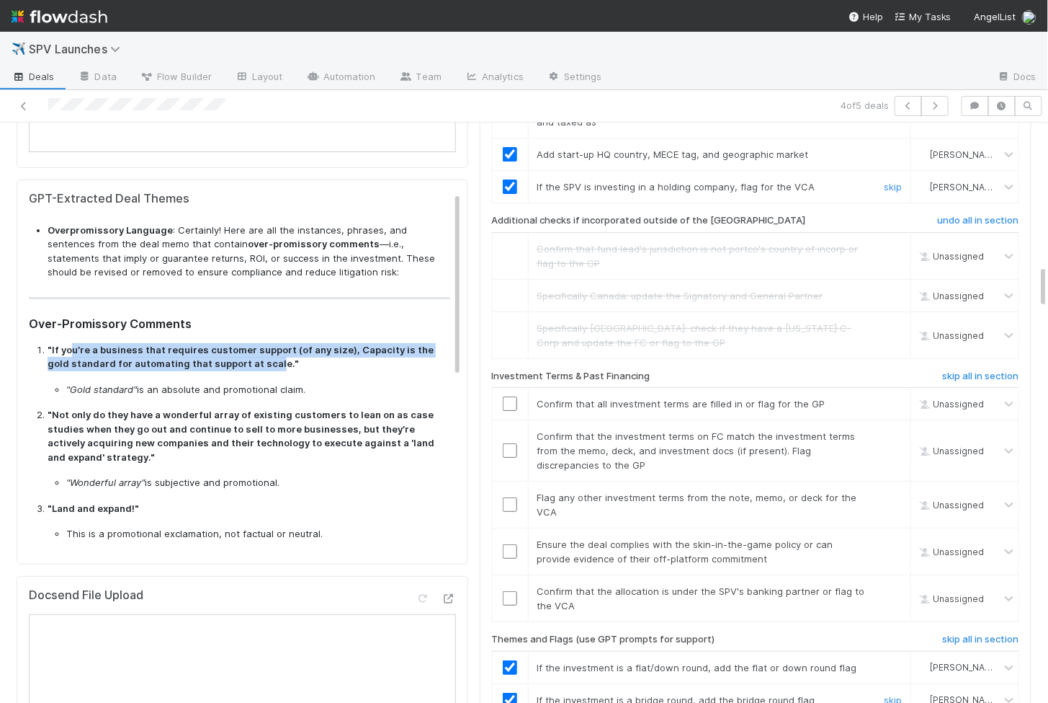
drag, startPoint x: 68, startPoint y: 340, endPoint x: 246, endPoint y: 351, distance: 178.3
click at [246, 351] on strong ""If you’re a business that requires customer support (of any size), Capacity is…" at bounding box center [241, 357] width 386 height 26
copy strong "u’re a business that requires customer support (of any size), Capacity is the g…"
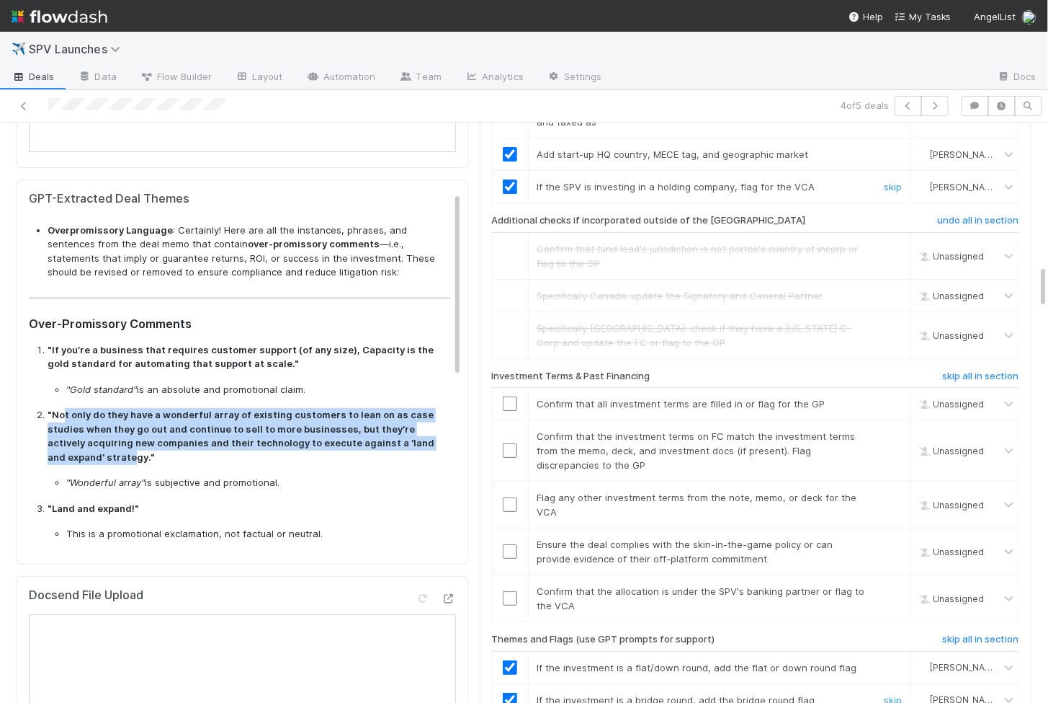
drag, startPoint x: 62, startPoint y: 401, endPoint x: 76, endPoint y: 454, distance: 55.1
click at [76, 454] on strong ""Not only do they have a wonderful array of existing customers to lean on as ca…" at bounding box center [241, 436] width 387 height 54
copy strong "t only do they have a wonderful array of existing customers to lean on as case …"
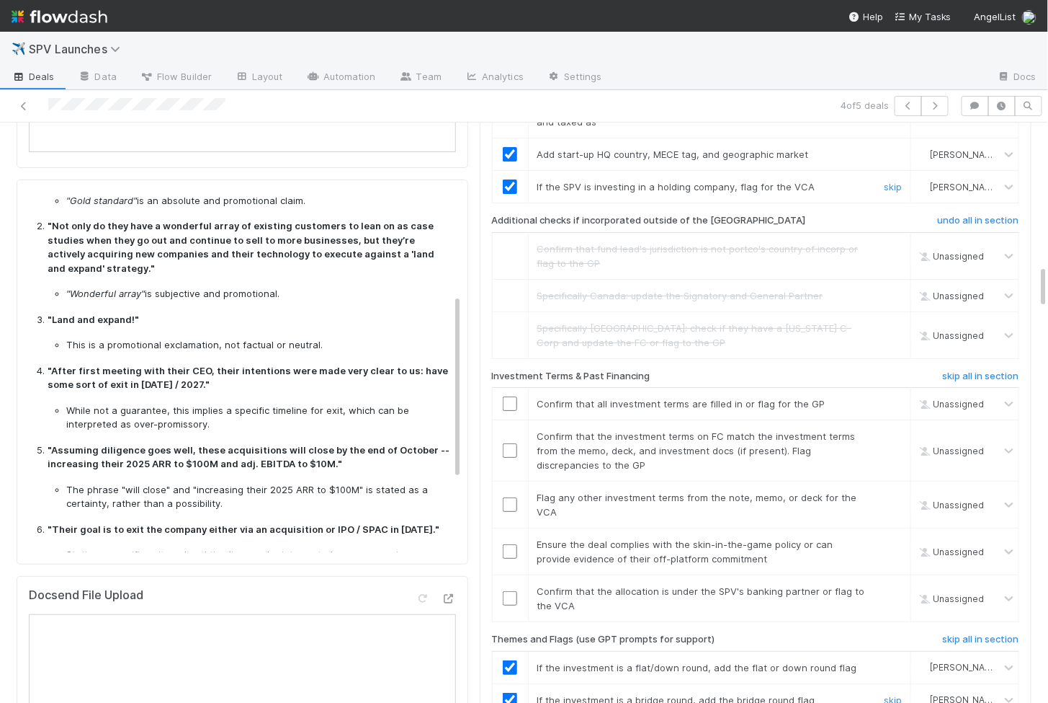
scroll to position [200, 0]
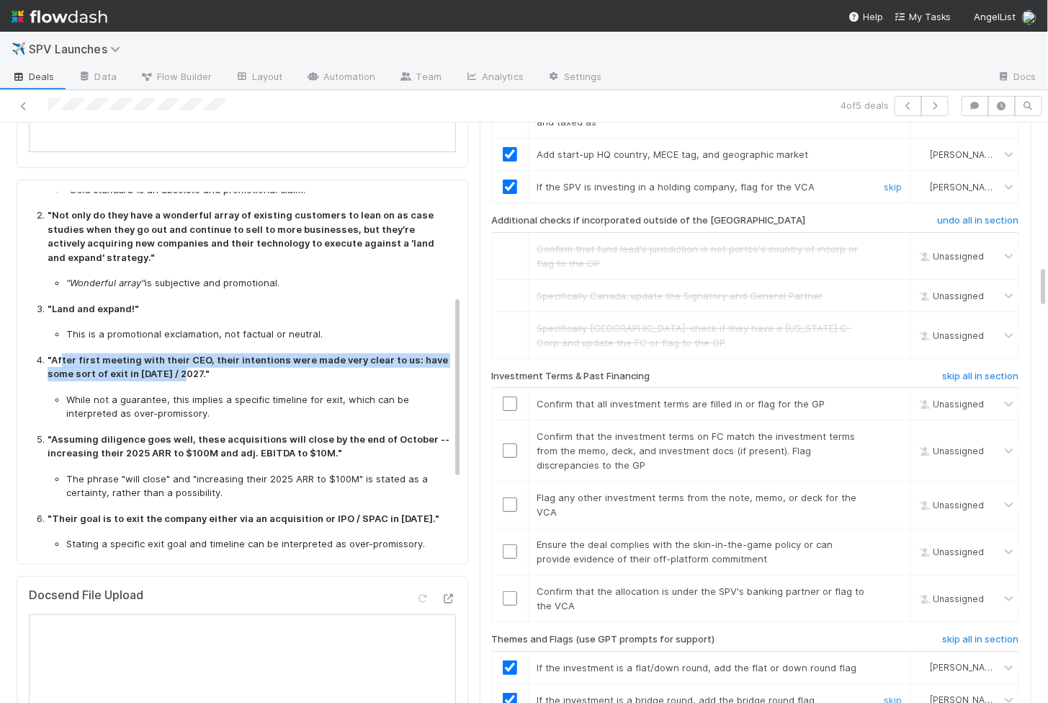
drag, startPoint x: 61, startPoint y: 349, endPoint x: 187, endPoint y: 365, distance: 127.9
click at [187, 365] on strong ""After first meeting with their CEO, their intentions were made very clear to u…" at bounding box center [248, 367] width 401 height 26
copy strong "ter first meeting with their CEO, their intentions were made very clear to us: …"
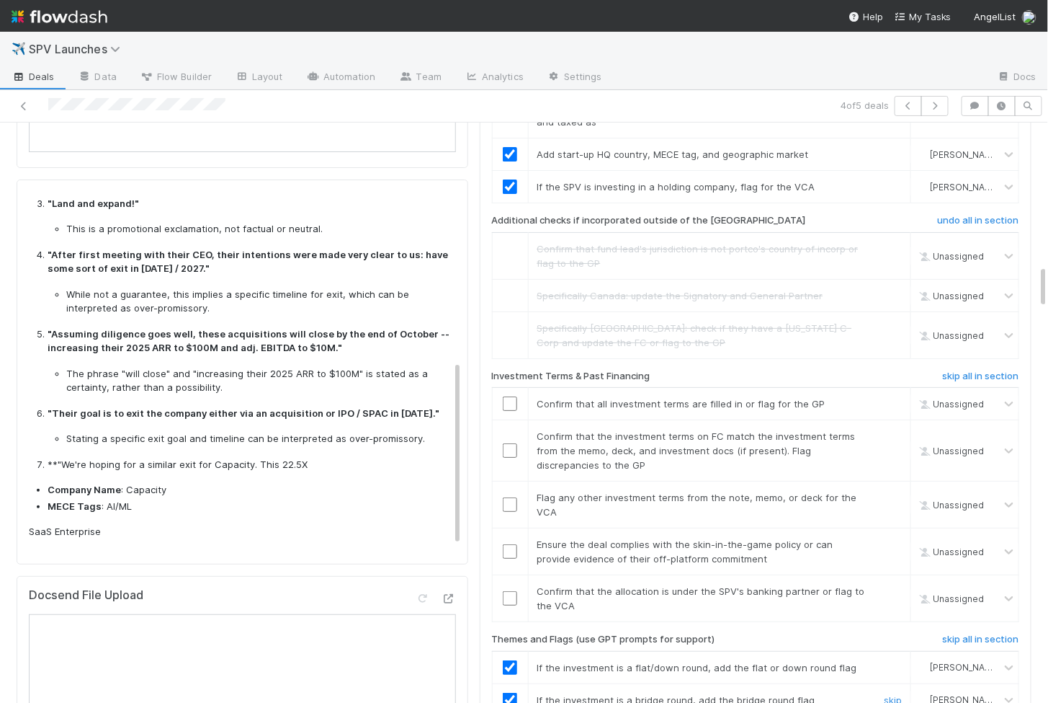
scroll to position [342, 0]
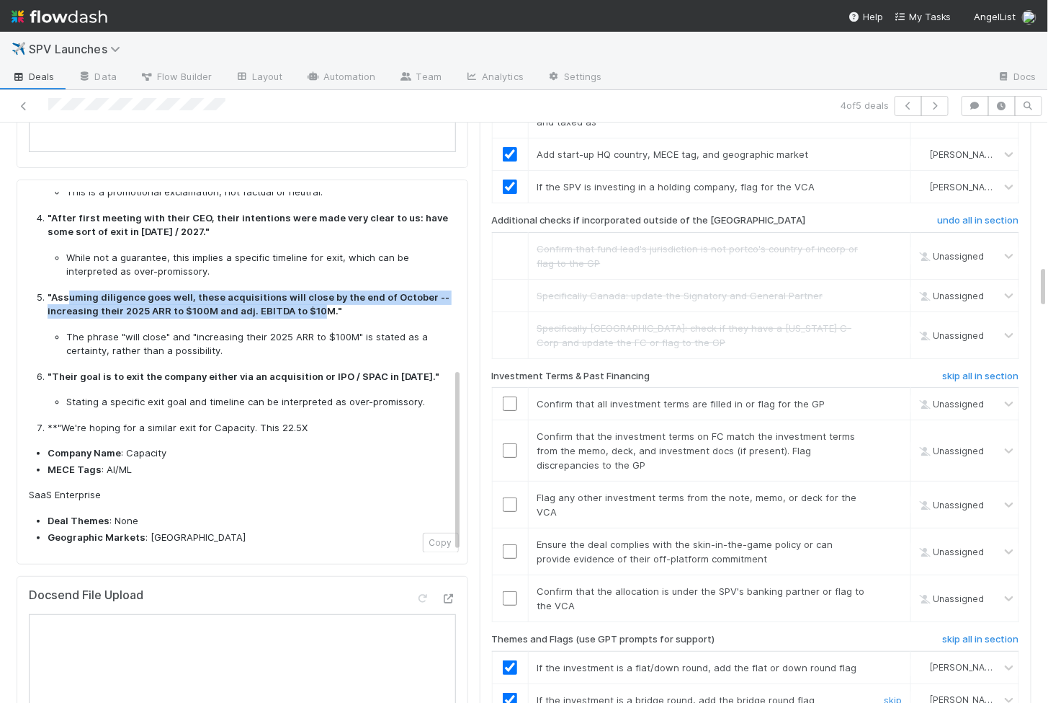
drag, startPoint x: 68, startPoint y: 287, endPoint x: 313, endPoint y: 303, distance: 245.5
click at [313, 303] on strong ""Assuming diligence goes well, these acquisitions will close by the end of Octo…" at bounding box center [249, 304] width 402 height 26
copy strong "uming diligence goes well, these acquisitions will close by the end of October …"
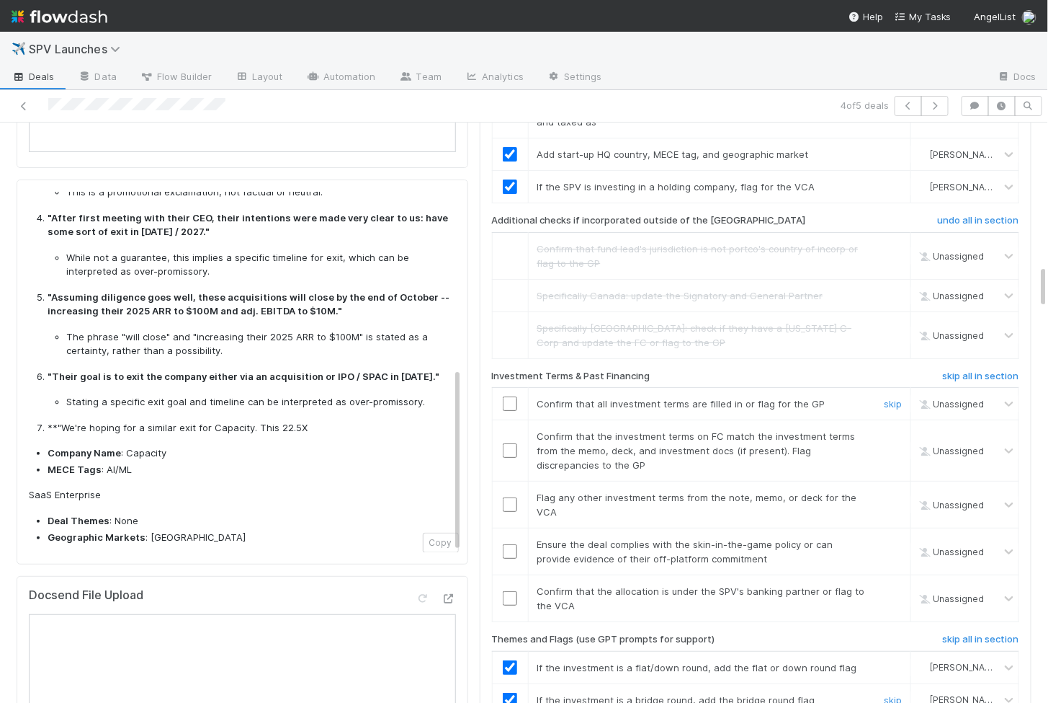
click at [509, 396] on input "checkbox" at bounding box center [510, 403] width 14 height 14
click at [509, 443] on input "checkbox" at bounding box center [510, 450] width 14 height 14
click at [509, 497] on input "checkbox" at bounding box center [510, 504] width 14 height 14
click at [509, 544] on input "checkbox" at bounding box center [510, 551] width 14 height 14
click at [509, 591] on input "checkbox" at bounding box center [510, 598] width 14 height 14
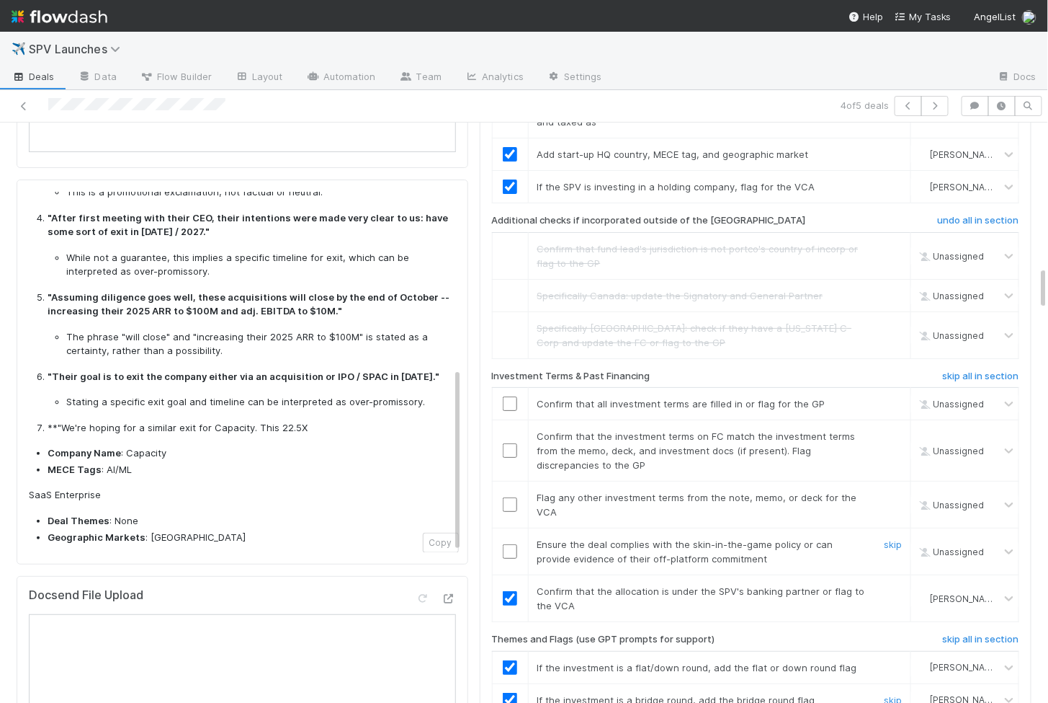
scroll to position [1891, 0]
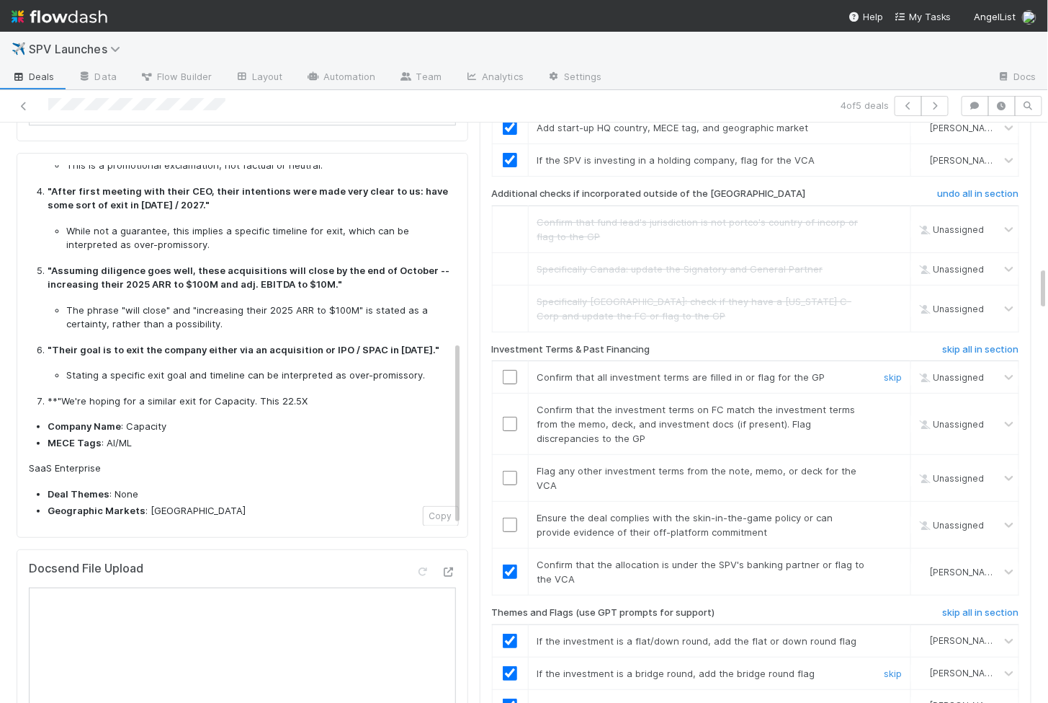
click at [511, 370] on input "checkbox" at bounding box center [510, 377] width 14 height 14
click at [511, 416] on input "checkbox" at bounding box center [510, 423] width 14 height 14
click at [514, 471] on input "checkbox" at bounding box center [510, 478] width 14 height 14
checkbox input "true"
click at [513, 517] on input "checkbox" at bounding box center [510, 524] width 14 height 14
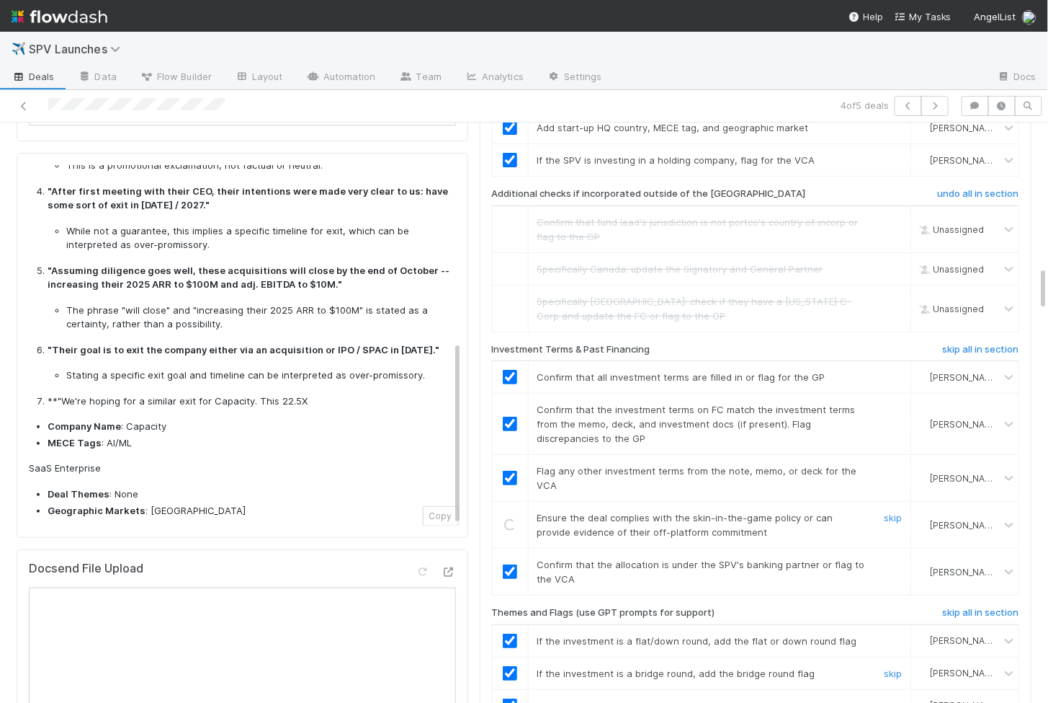
click at [513, 519] on div "Loading..." at bounding box center [510, 525] width 12 height 12
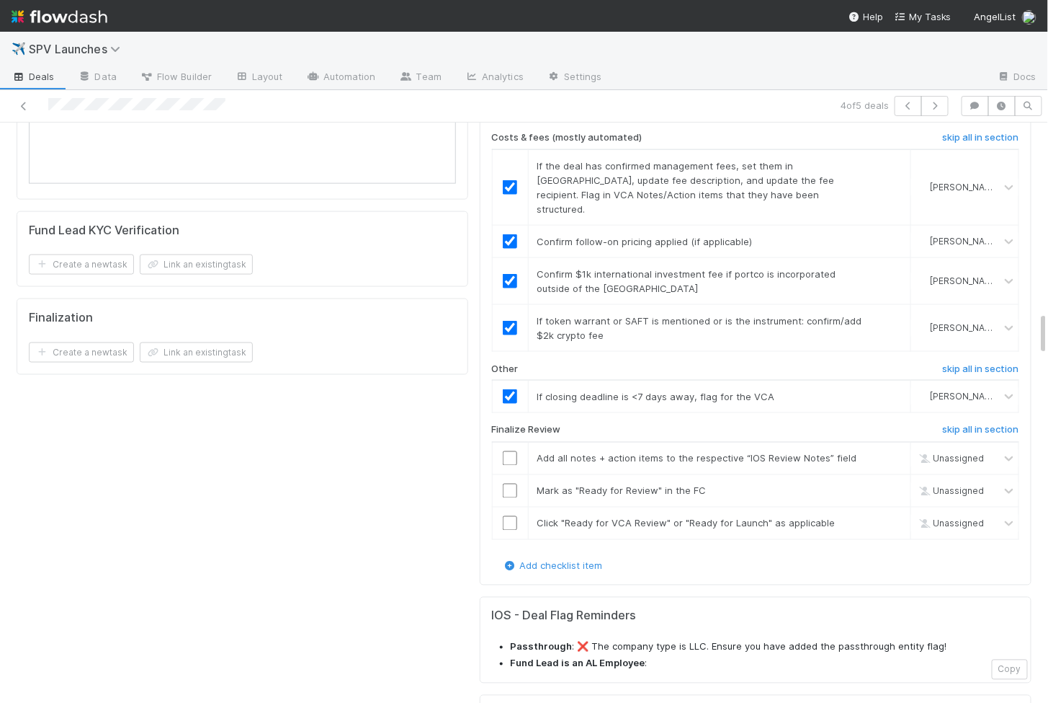
scroll to position [2483, 0]
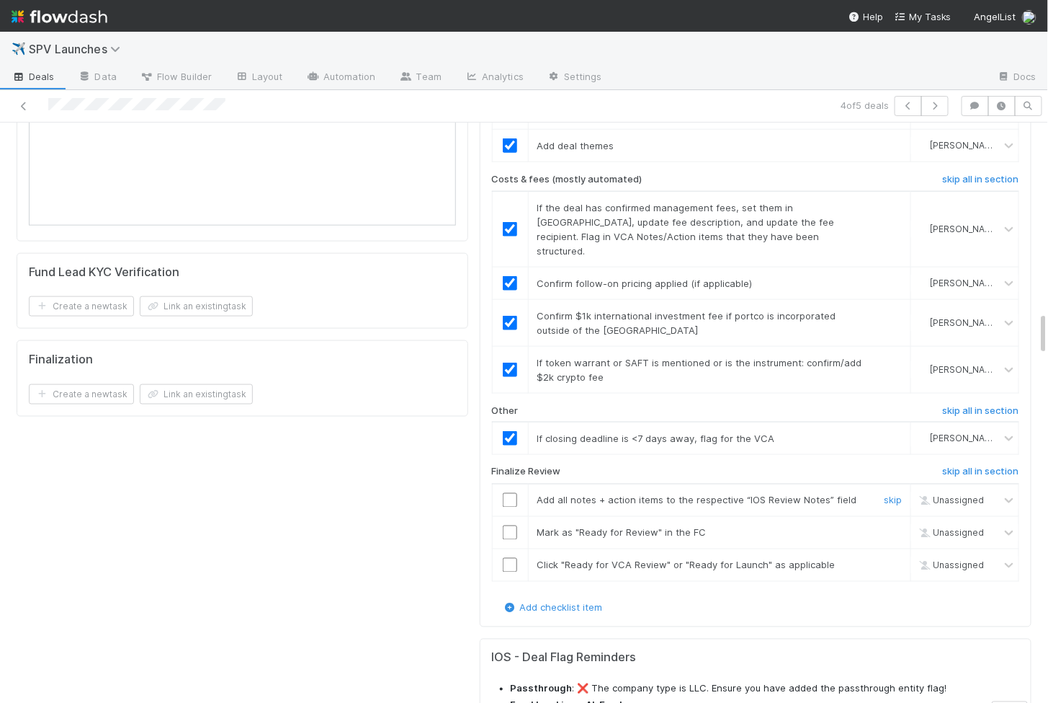
click at [514, 493] on input "checkbox" at bounding box center [510, 500] width 14 height 14
click at [512, 525] on input "checkbox" at bounding box center [510, 532] width 14 height 14
click at [512, 558] on input "checkbox" at bounding box center [510, 565] width 14 height 14
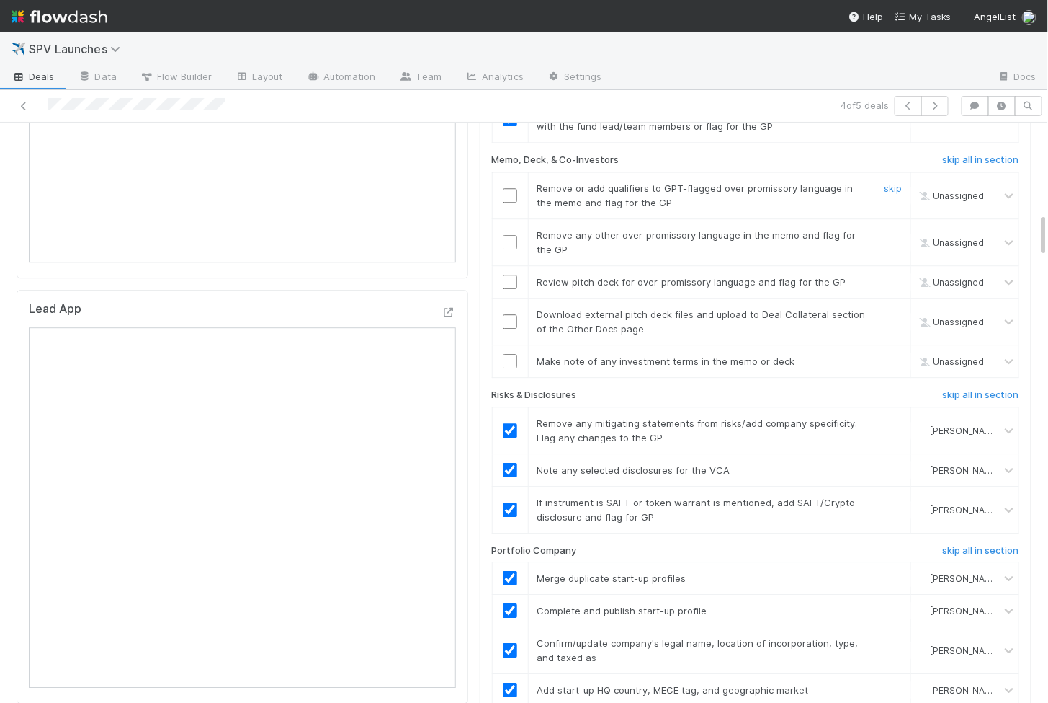
scroll to position [1189, 0]
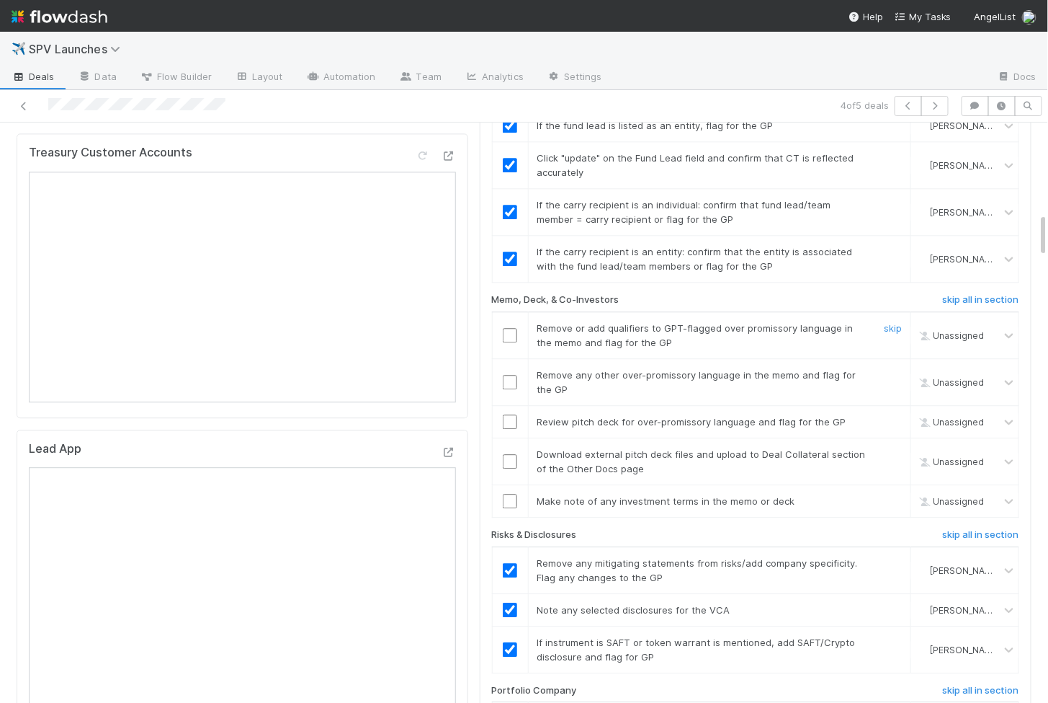
click at [507, 328] on input "checkbox" at bounding box center [510, 335] width 14 height 14
click at [507, 375] on input "checkbox" at bounding box center [510, 382] width 14 height 14
click at [509, 414] on input "checkbox" at bounding box center [510, 421] width 14 height 14
click at [509, 438] on td at bounding box center [510, 461] width 36 height 47
click at [509, 454] on input "checkbox" at bounding box center [510, 461] width 14 height 14
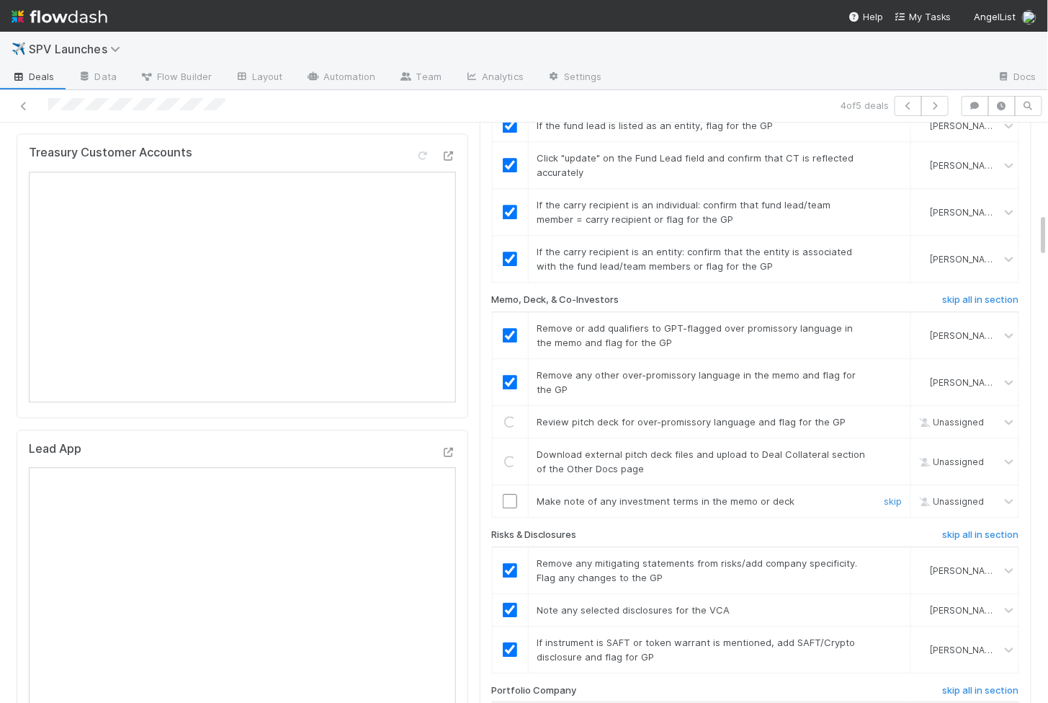
click at [515, 494] on input "checkbox" at bounding box center [510, 501] width 14 height 14
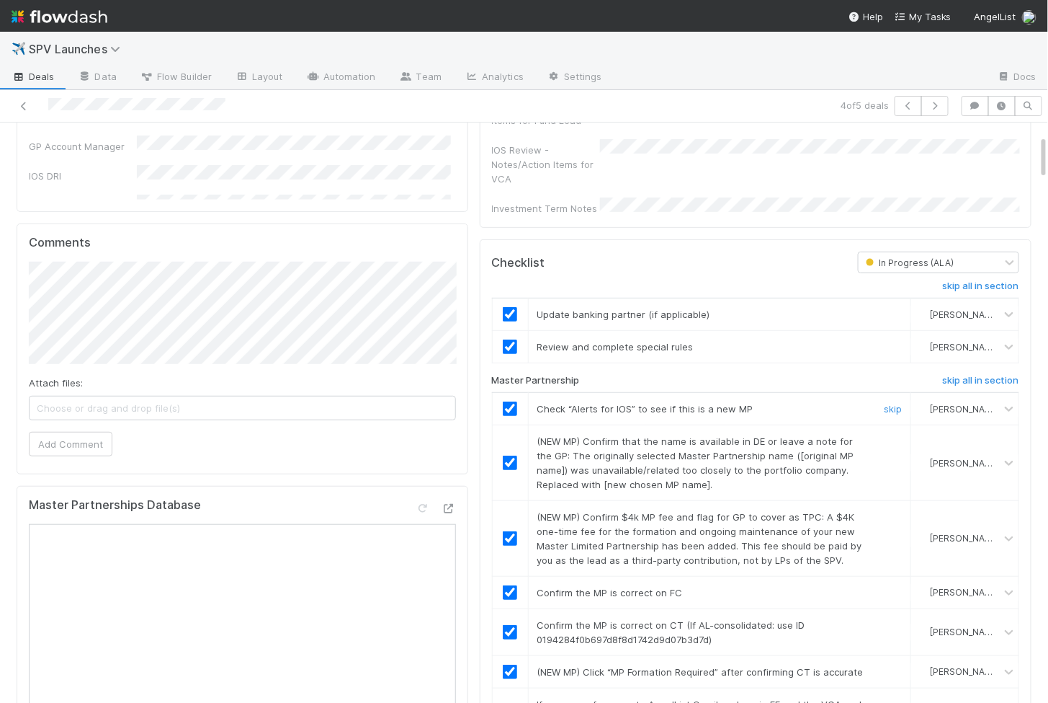
scroll to position [0, 0]
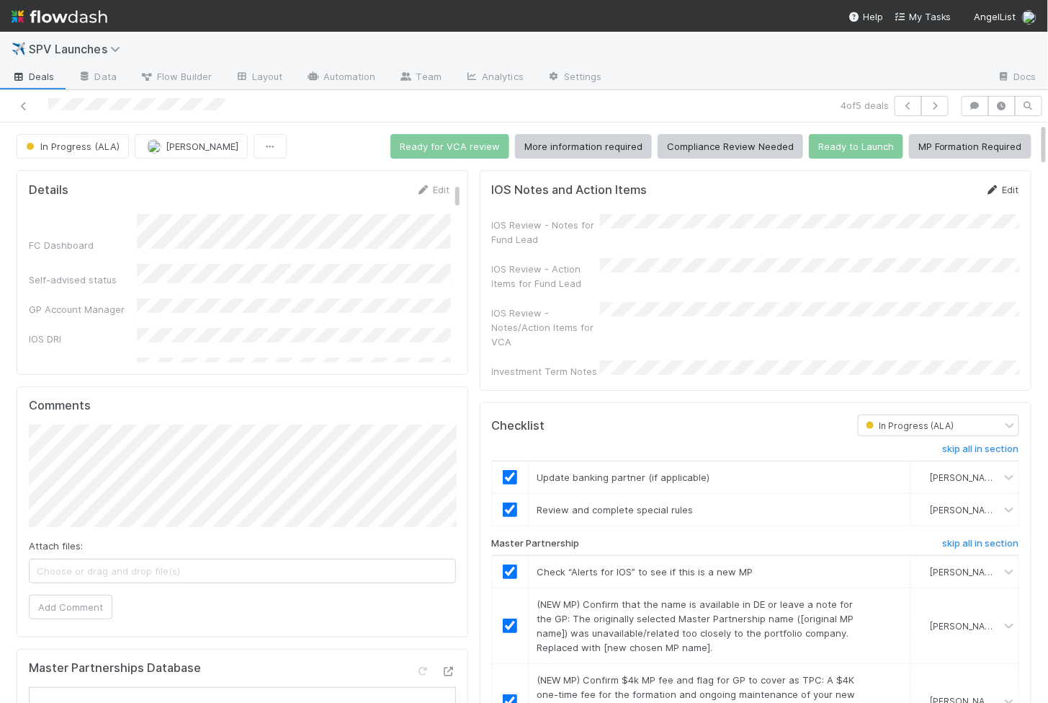
click at [999, 186] on icon at bounding box center [993, 189] width 14 height 9
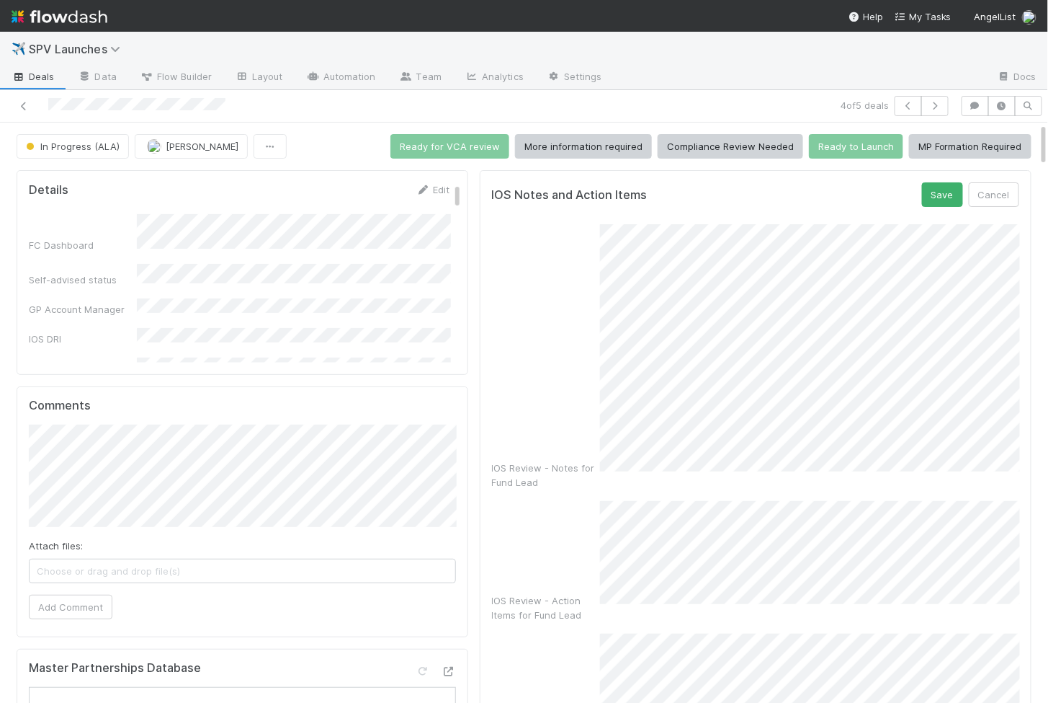
checkbox input "true"
click at [942, 200] on button "Save" at bounding box center [942, 194] width 41 height 24
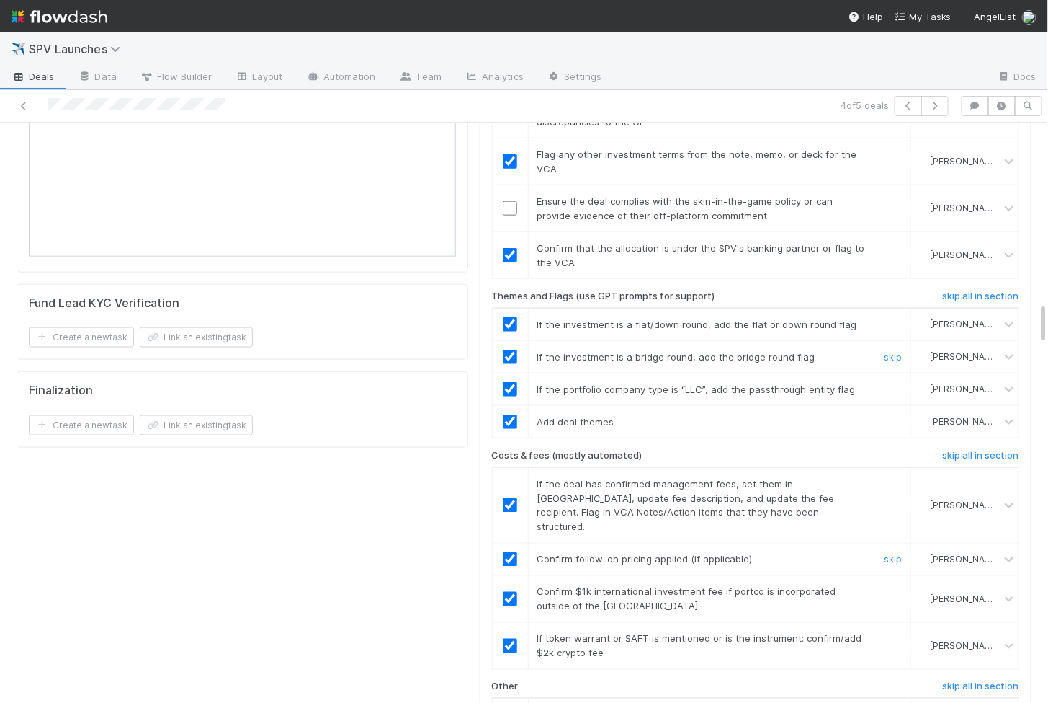
scroll to position [2282, 0]
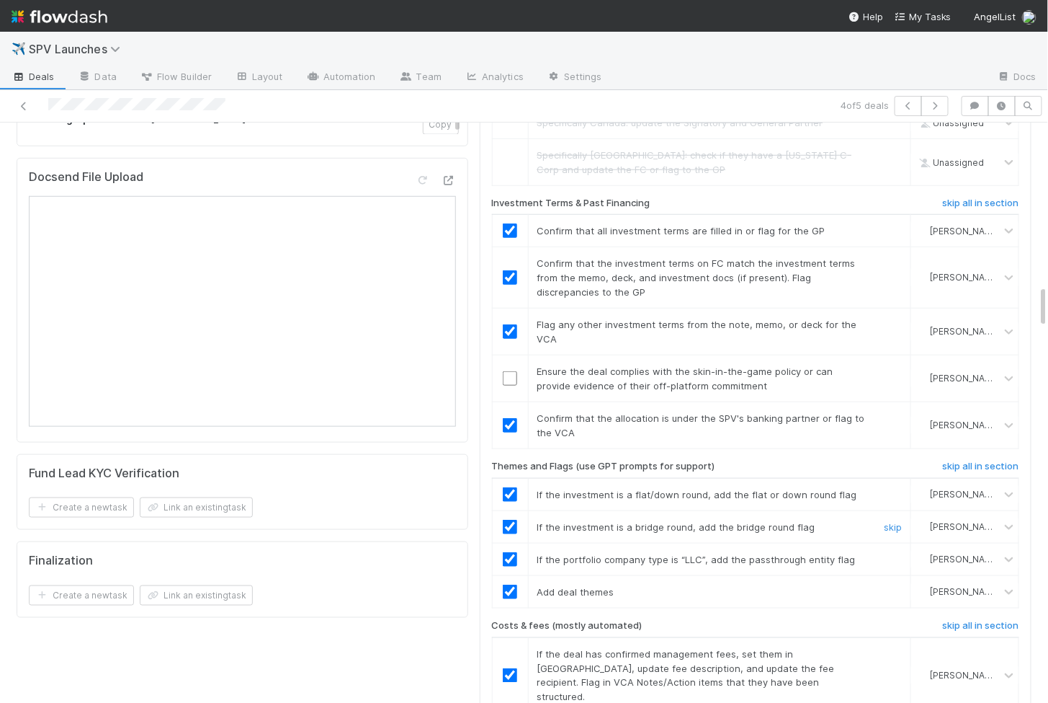
click at [508, 371] on input "checkbox" at bounding box center [510, 378] width 14 height 14
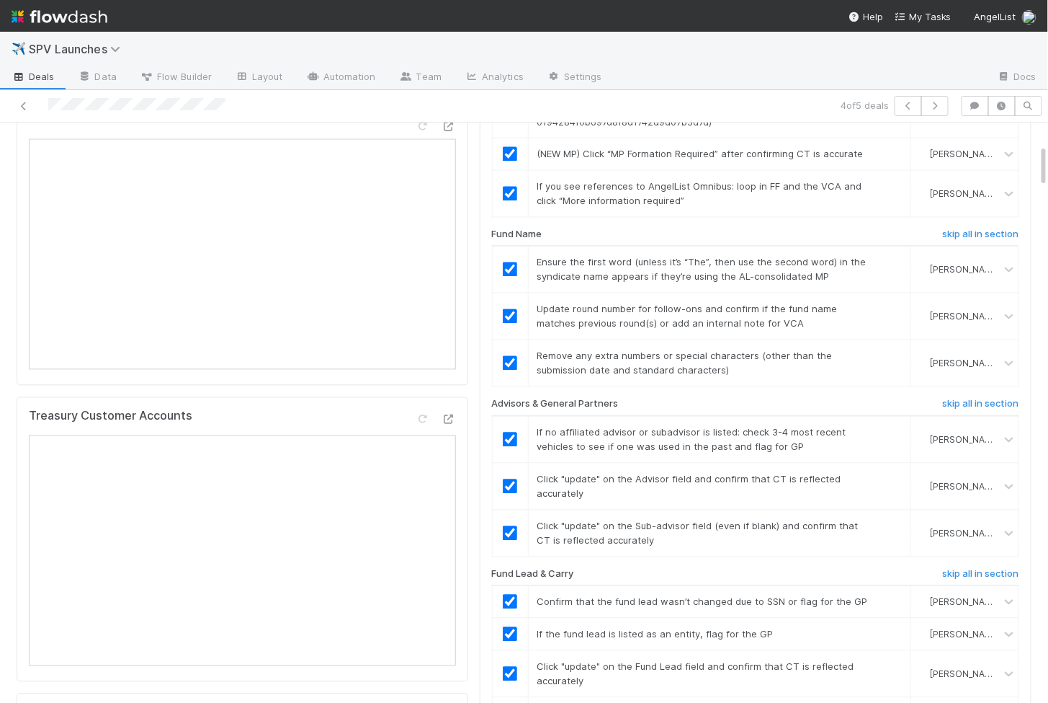
scroll to position [0, 0]
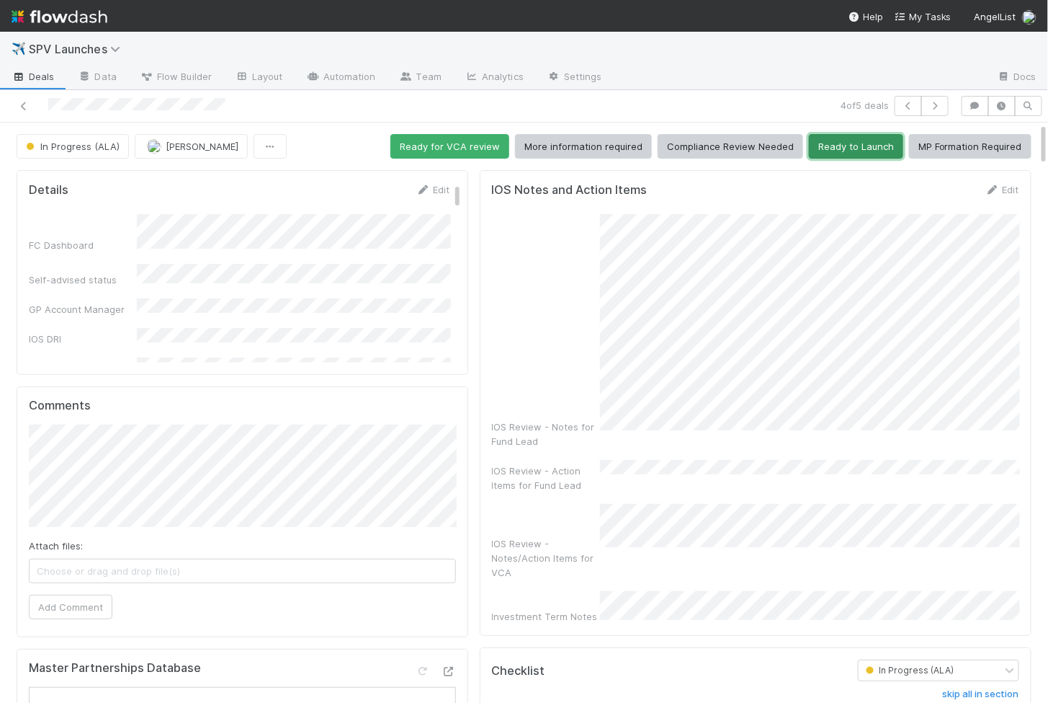
click at [839, 148] on button "Ready to Launch" at bounding box center [856, 146] width 94 height 24
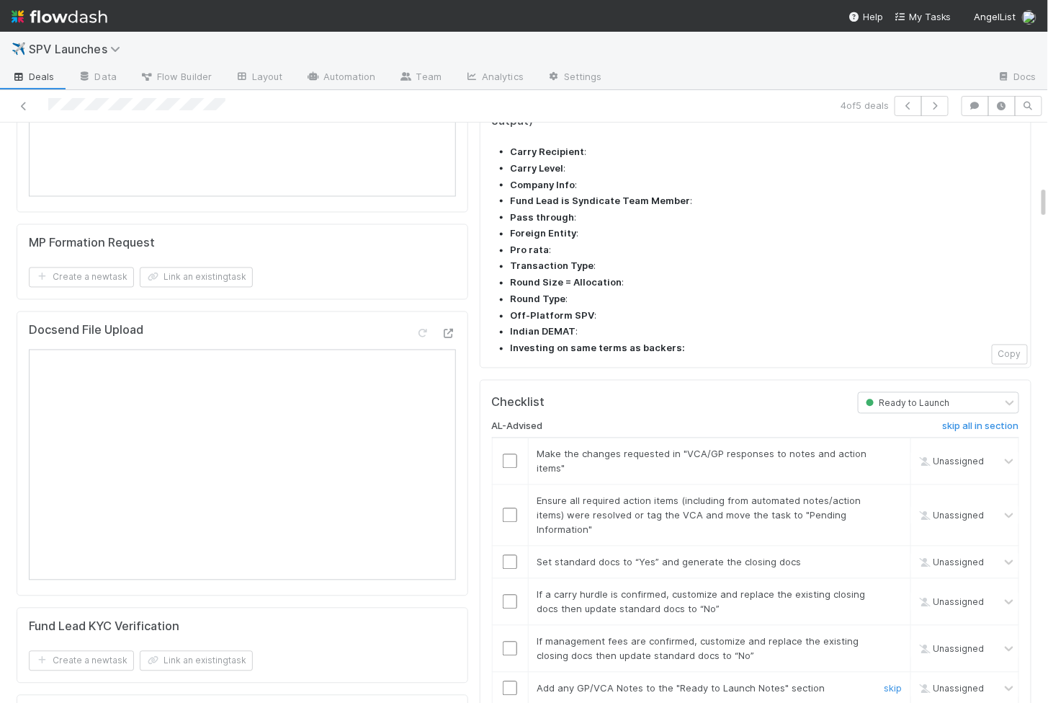
scroll to position [1070, 0]
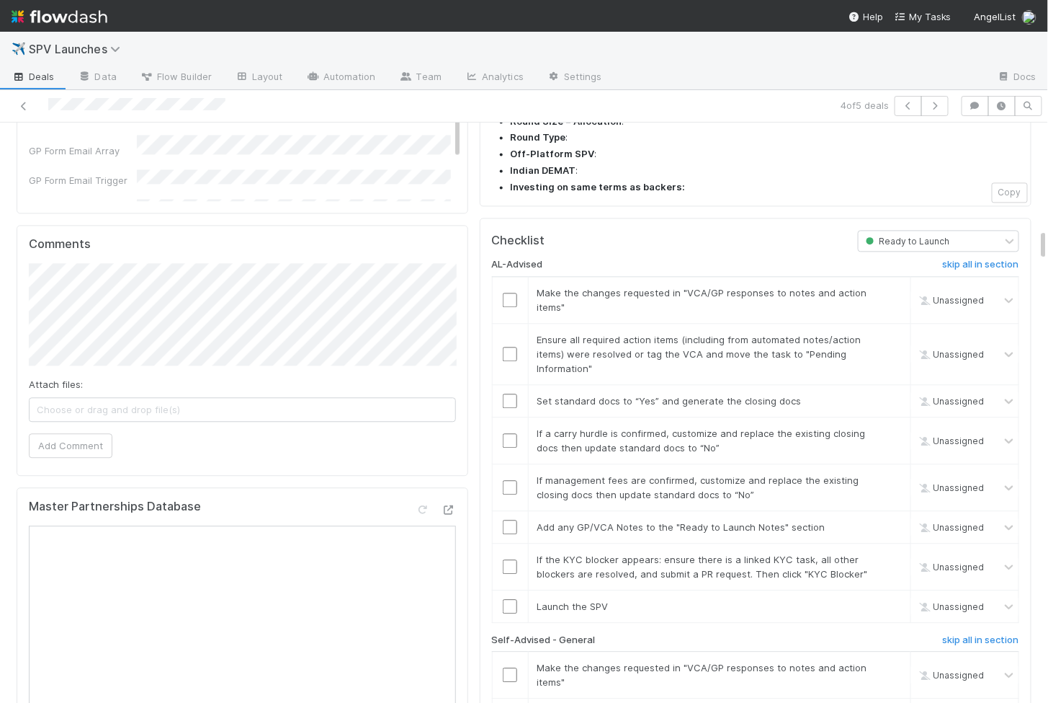
scroll to position [1861, 0]
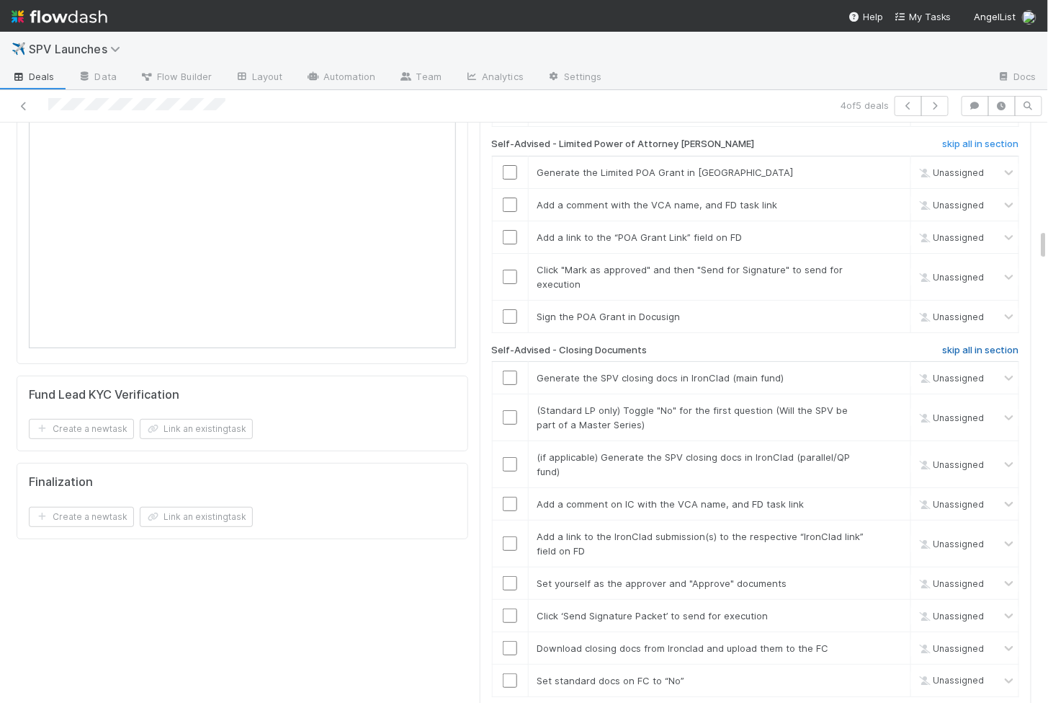
click at [972, 344] on h6 "skip all in section" at bounding box center [981, 350] width 76 height 12
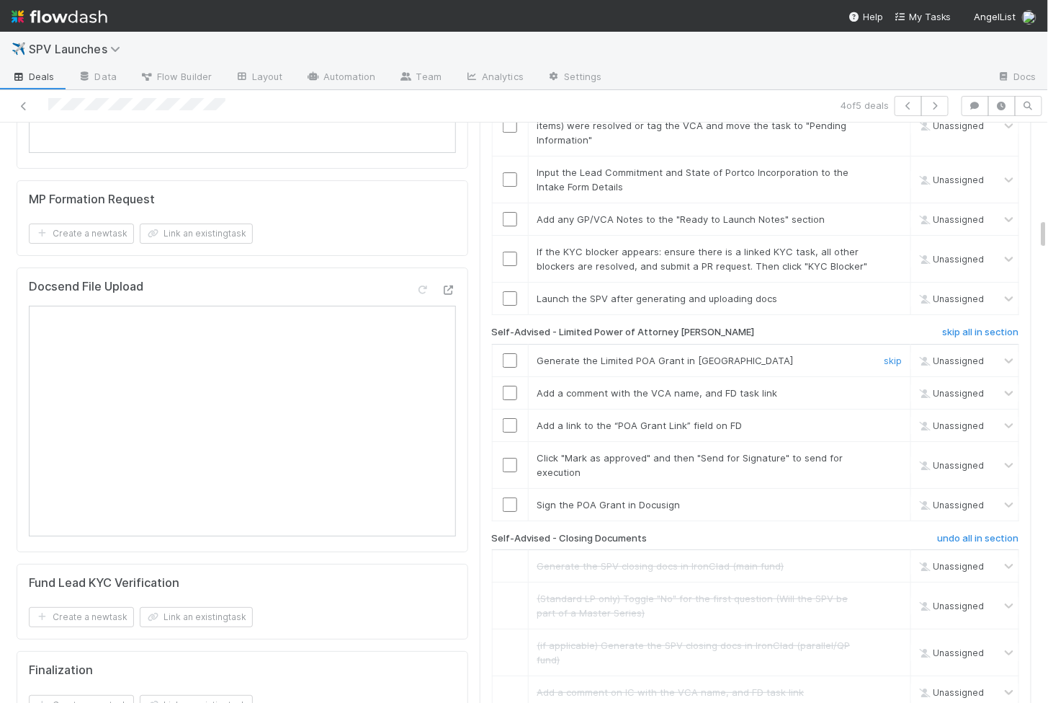
scroll to position [1672, 0]
click at [976, 328] on h6 "skip all in section" at bounding box center [981, 334] width 76 height 12
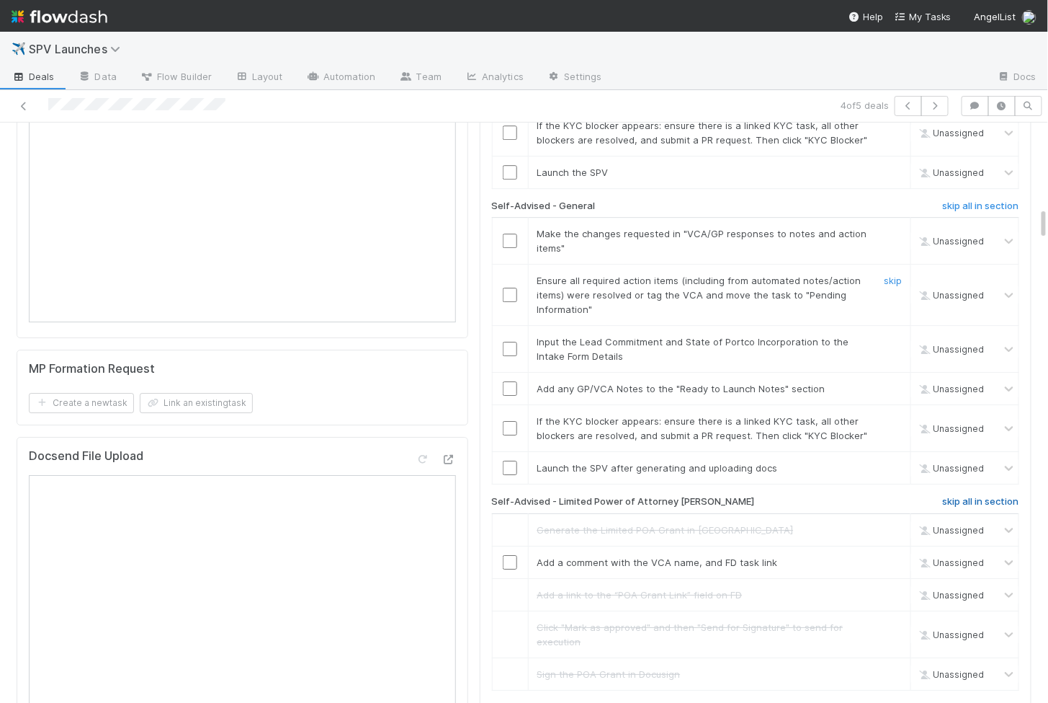
scroll to position [1489, 0]
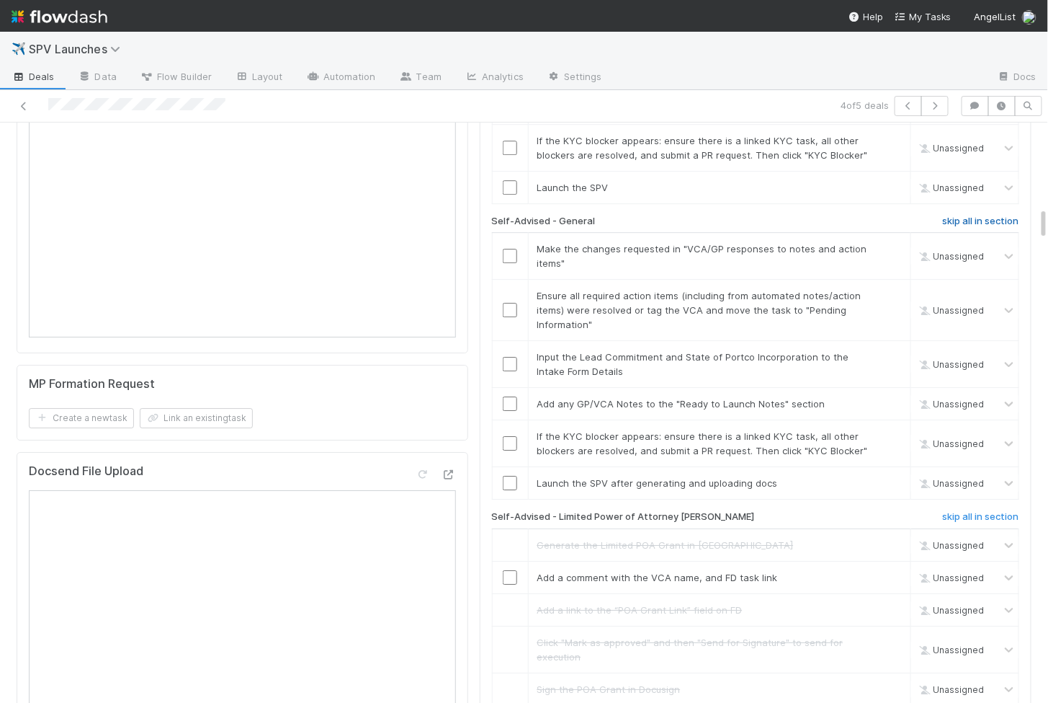
click at [968, 215] on h6 "skip all in section" at bounding box center [981, 221] width 76 height 12
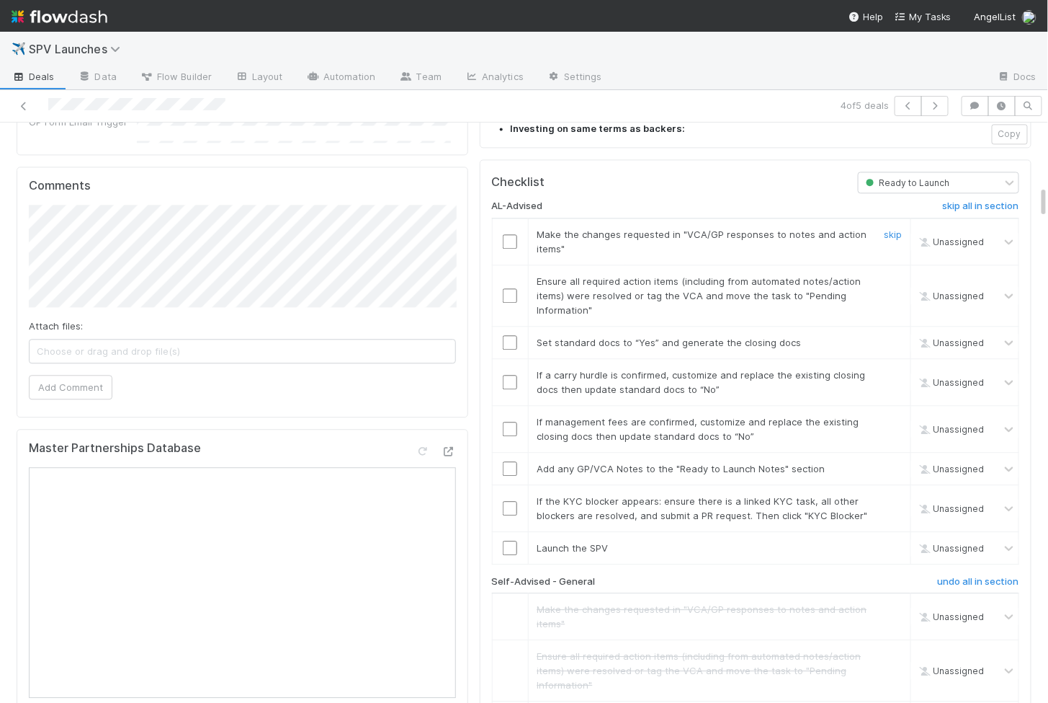
scroll to position [1102, 0]
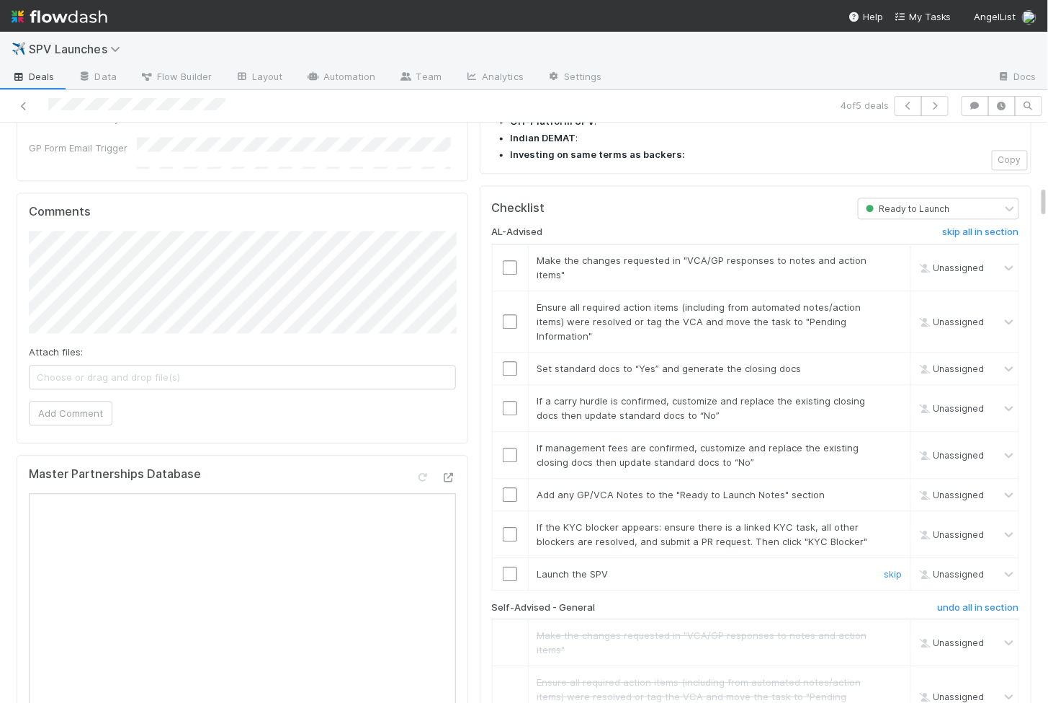
click at [511, 566] on input "checkbox" at bounding box center [510, 573] width 14 height 14
click at [510, 527] on input "checkbox" at bounding box center [510, 534] width 14 height 14
click at [510, 487] on input "checkbox" at bounding box center [510, 494] width 14 height 14
click at [511, 447] on input "checkbox" at bounding box center [510, 454] width 14 height 14
checkbox input "true"
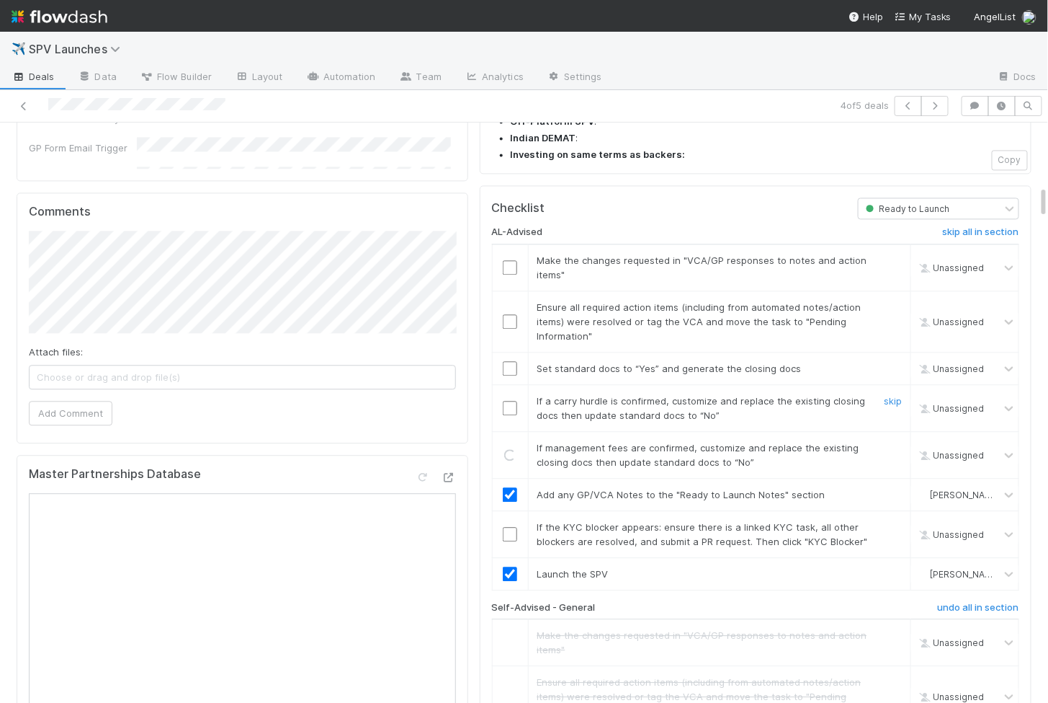
click at [511, 401] on input "checkbox" at bounding box center [510, 408] width 14 height 14
click at [509, 361] on input "checkbox" at bounding box center [510, 368] width 14 height 14
click at [509, 314] on input "checkbox" at bounding box center [510, 321] width 14 height 14
click at [509, 260] on input "checkbox" at bounding box center [510, 267] width 14 height 14
click at [508, 527] on input "checkbox" at bounding box center [510, 534] width 14 height 14
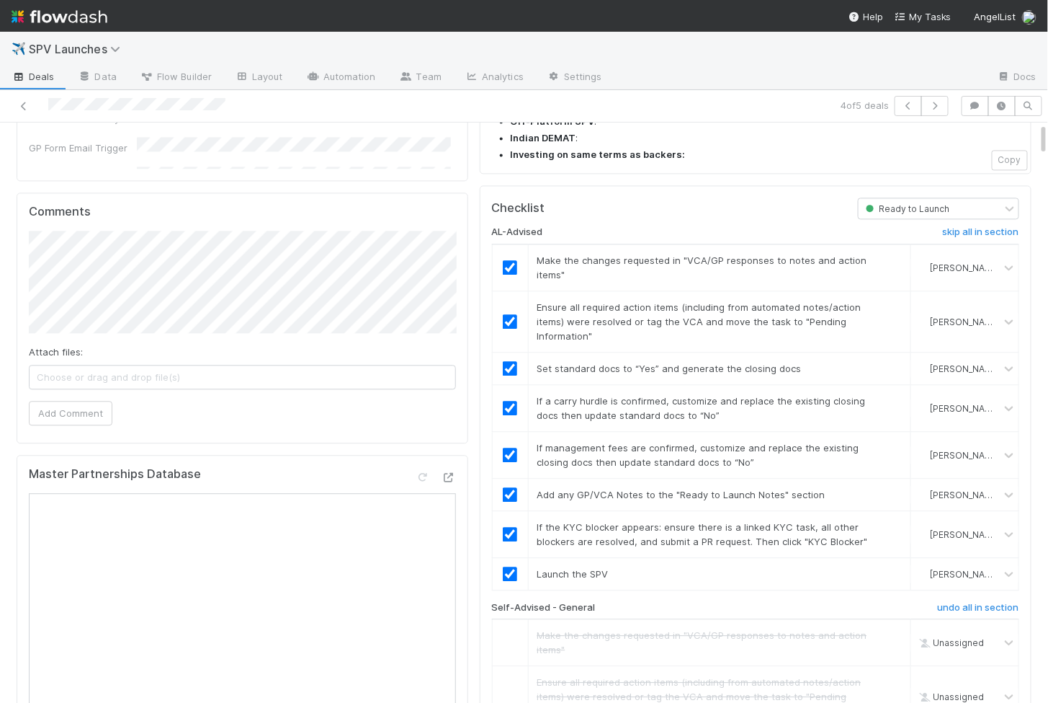
scroll to position [0, 0]
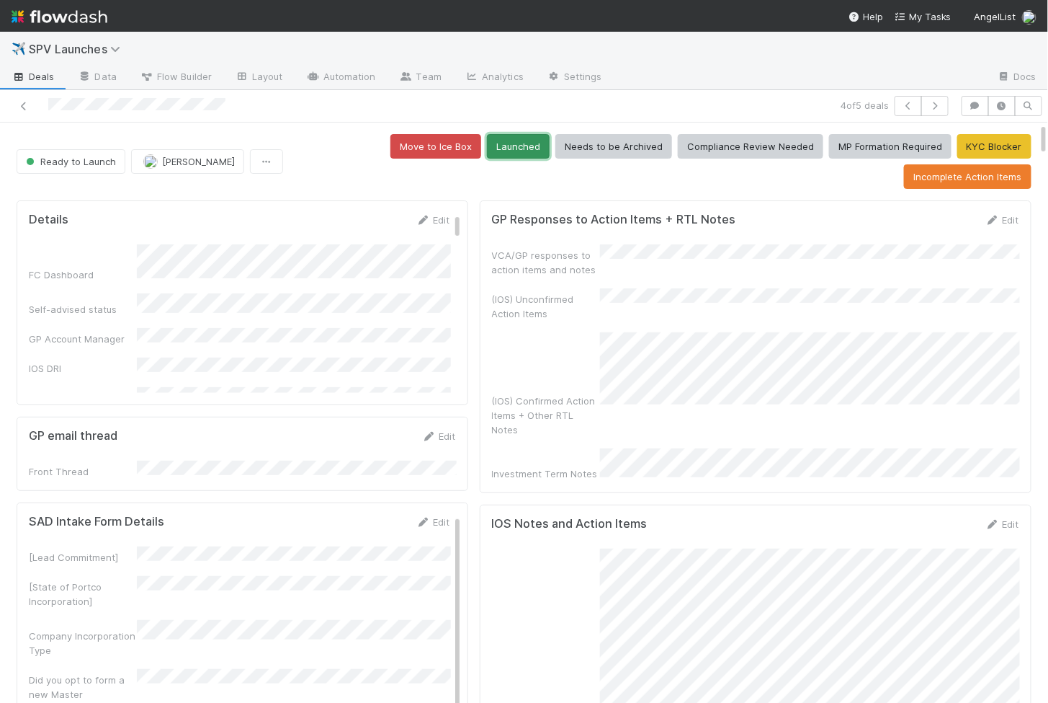
click at [521, 146] on button "Launched" at bounding box center [518, 146] width 63 height 24
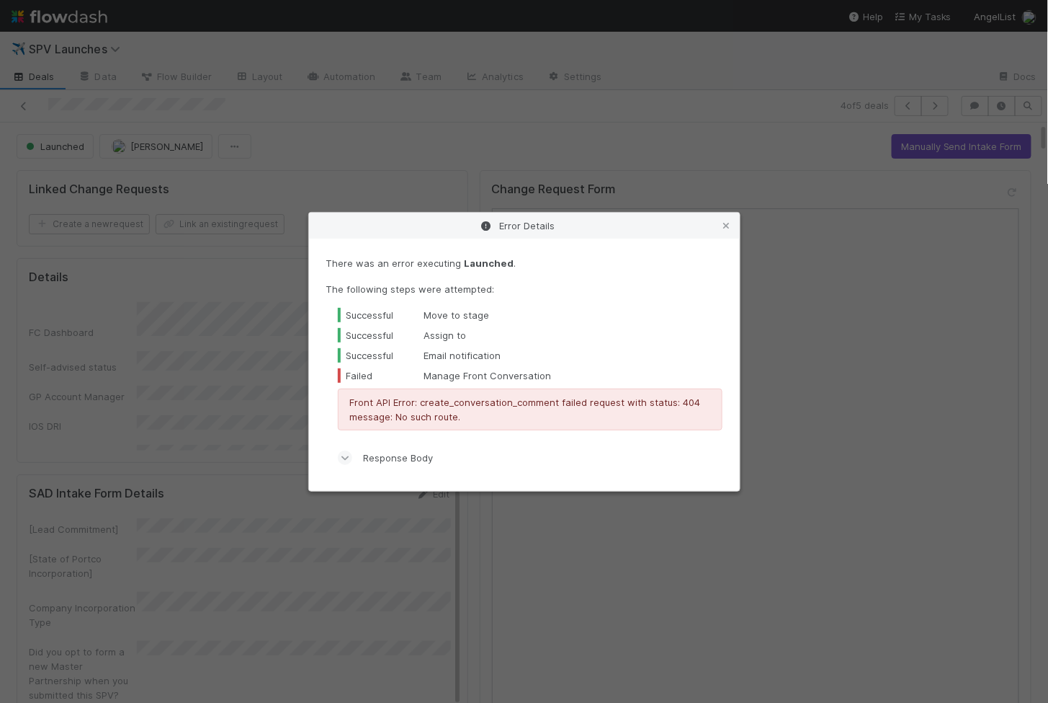
click at [428, 179] on div "Error Details There was an error executing Launched . The following steps were …" at bounding box center [524, 351] width 1048 height 703
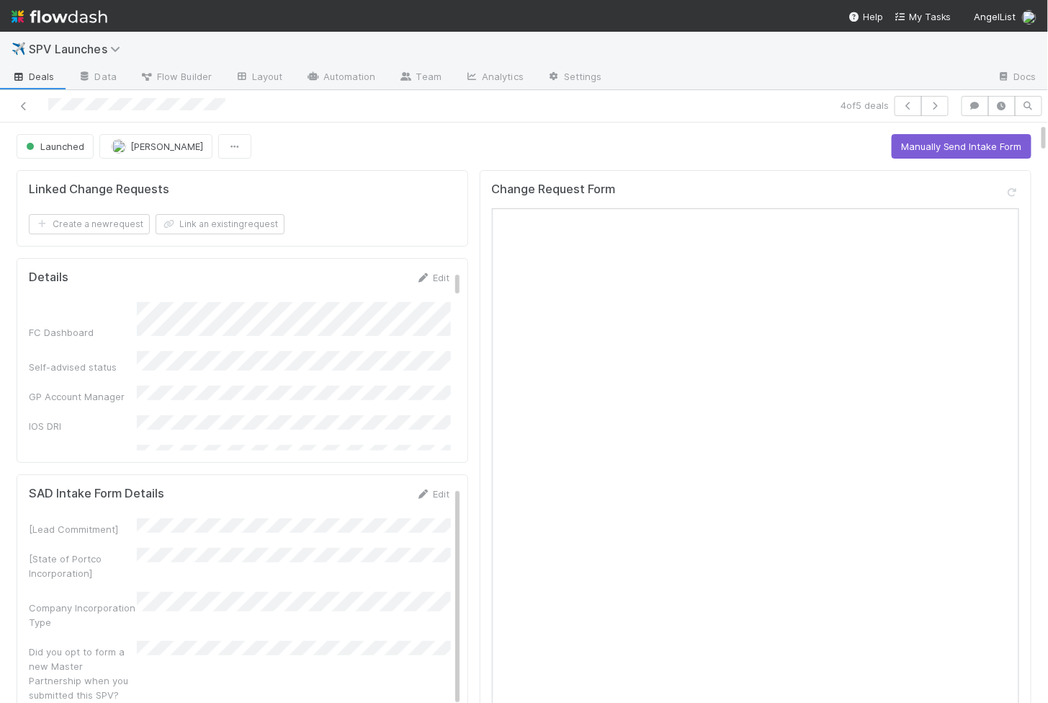
click at [14, 100] on div at bounding box center [244, 106] width 477 height 20
click at [27, 109] on icon at bounding box center [24, 106] width 14 height 9
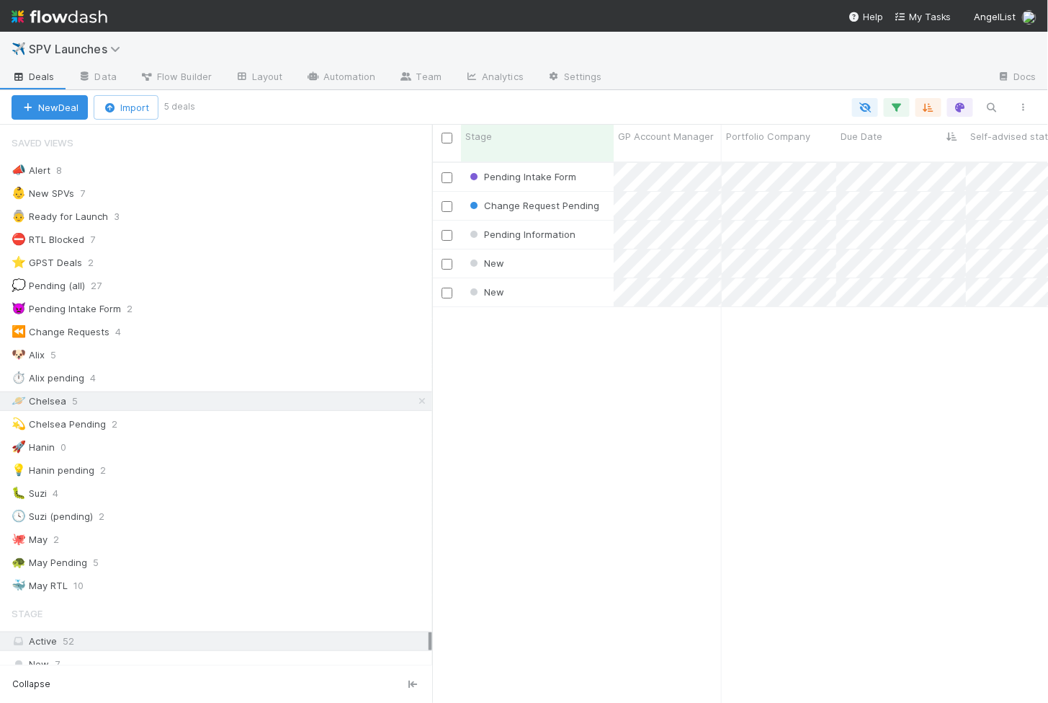
scroll to position [553, 616]
